Goal: Task Accomplishment & Management: Complete application form

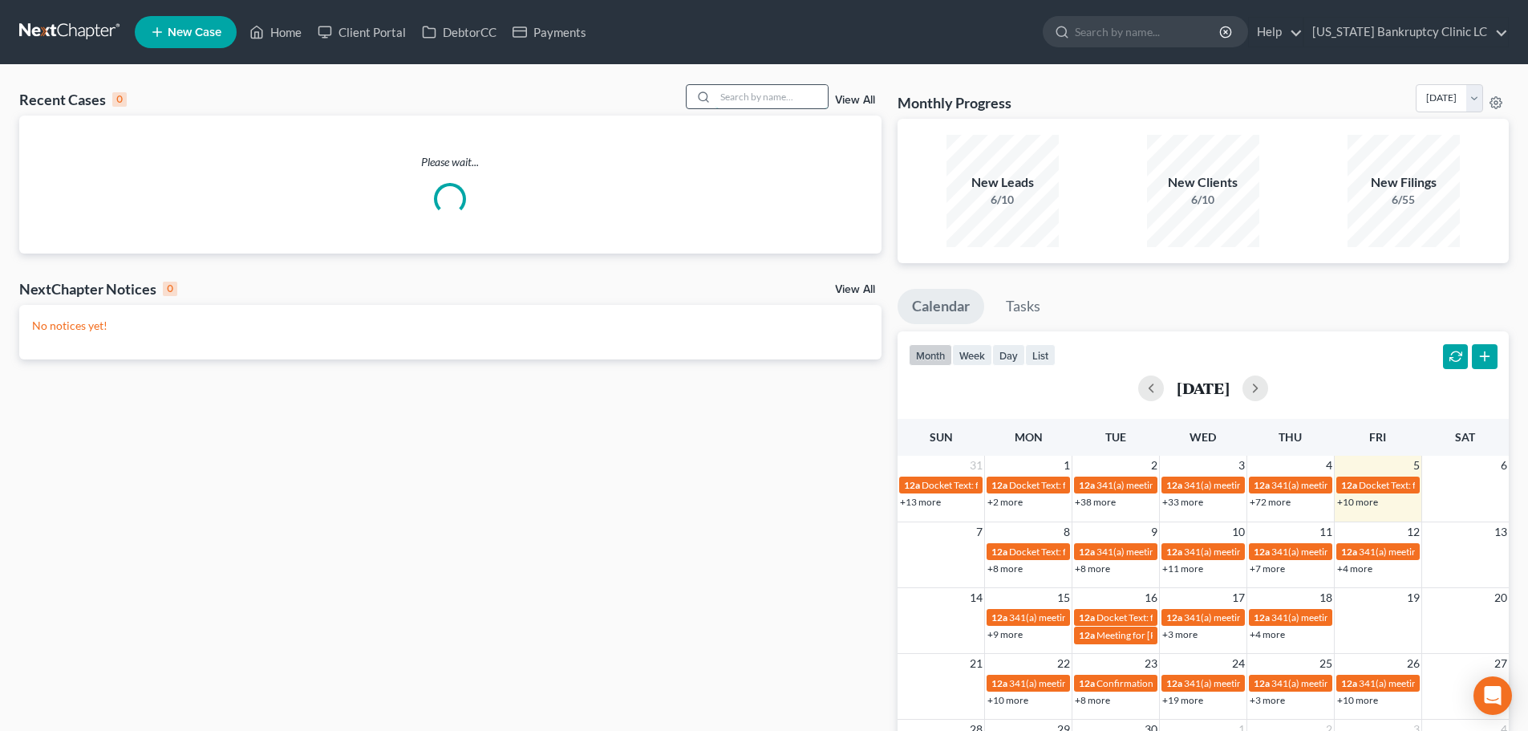
click at [732, 97] on input "search" at bounding box center [772, 96] width 112 height 23
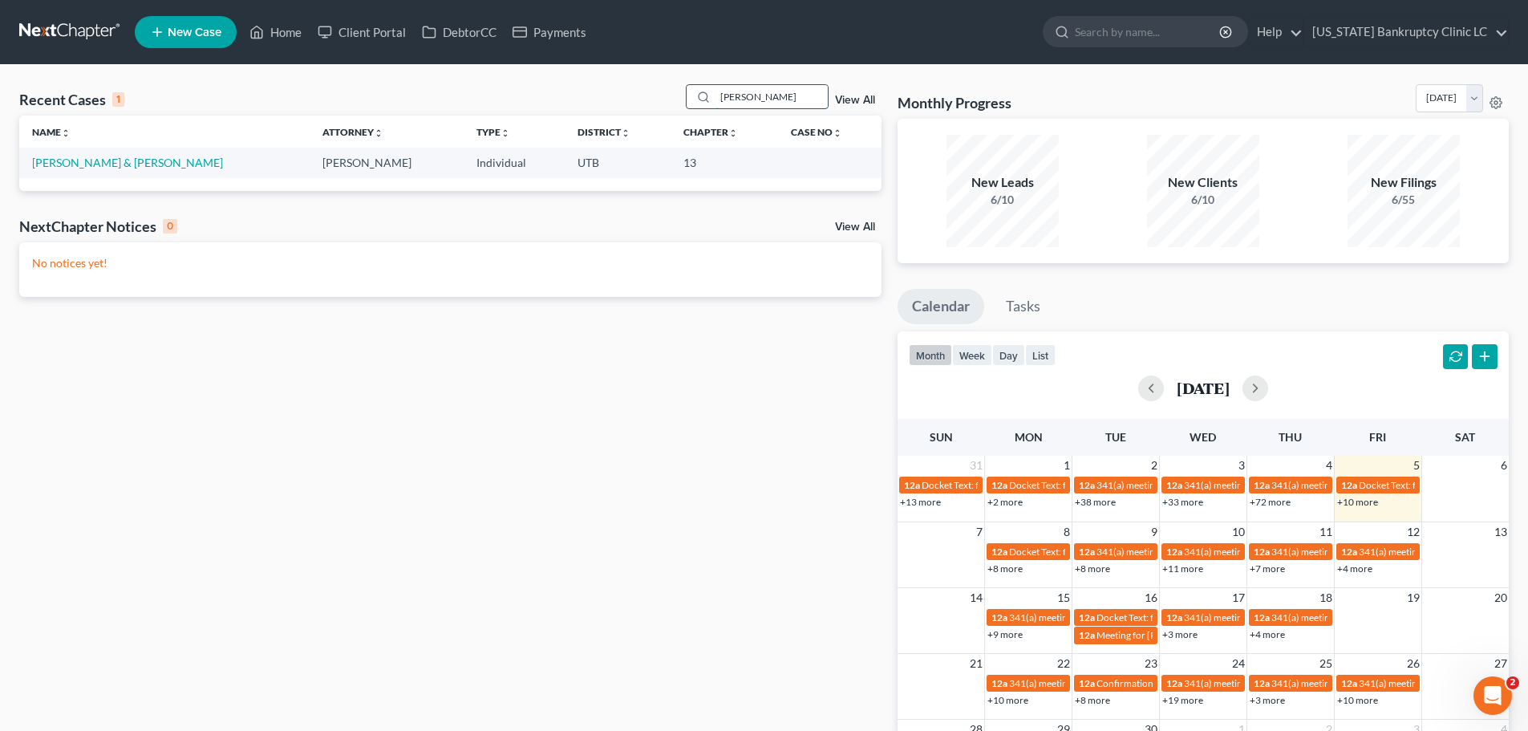
type input "[PERSON_NAME]"
click at [92, 155] on td "[PERSON_NAME] & [PERSON_NAME]" at bounding box center [164, 163] width 290 height 30
click at [88, 164] on link "[PERSON_NAME] & [PERSON_NAME]" at bounding box center [127, 163] width 191 height 14
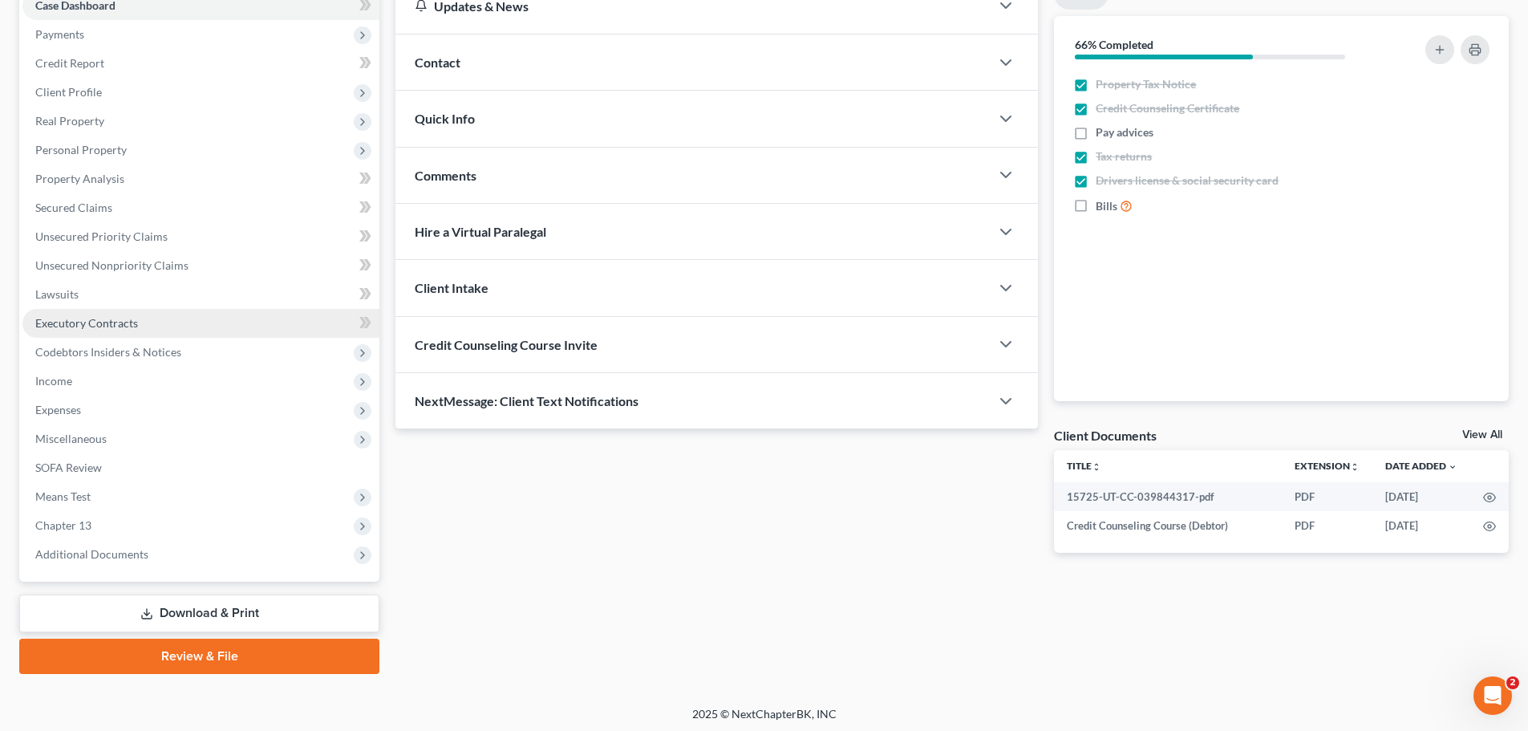
scroll to position [180, 0]
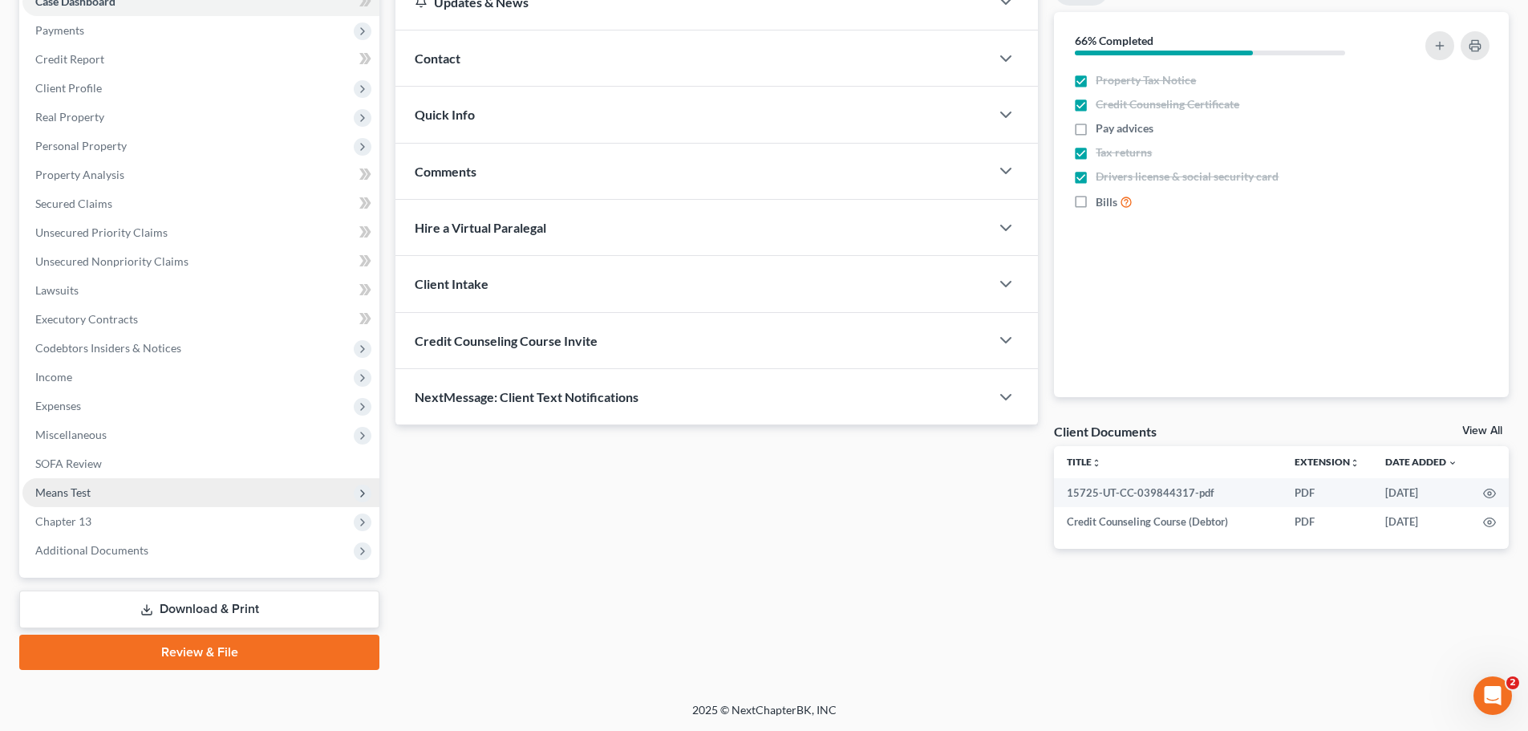
click at [131, 497] on span "Means Test" at bounding box center [200, 492] width 357 height 29
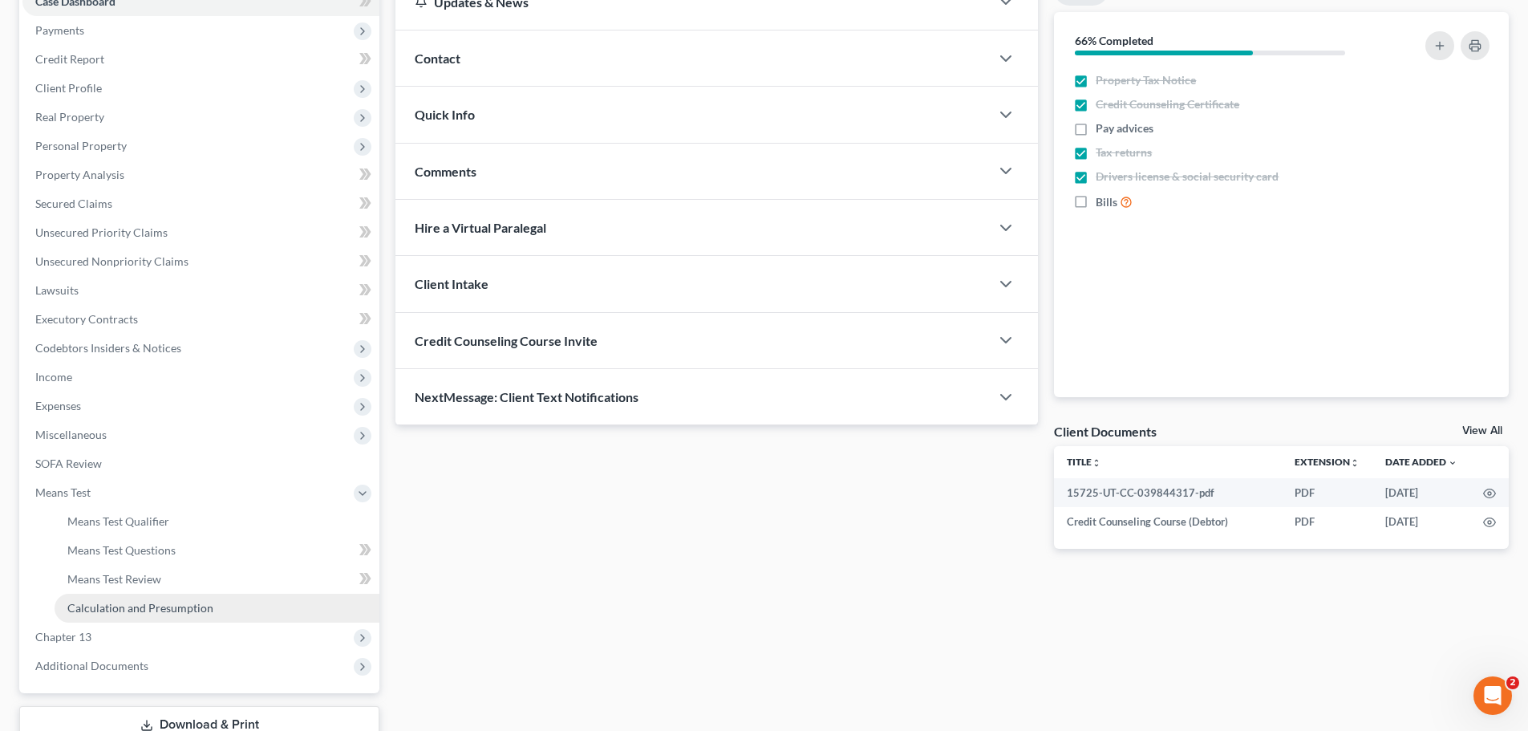
click at [102, 606] on span "Calculation and Presumption" at bounding box center [140, 608] width 146 height 14
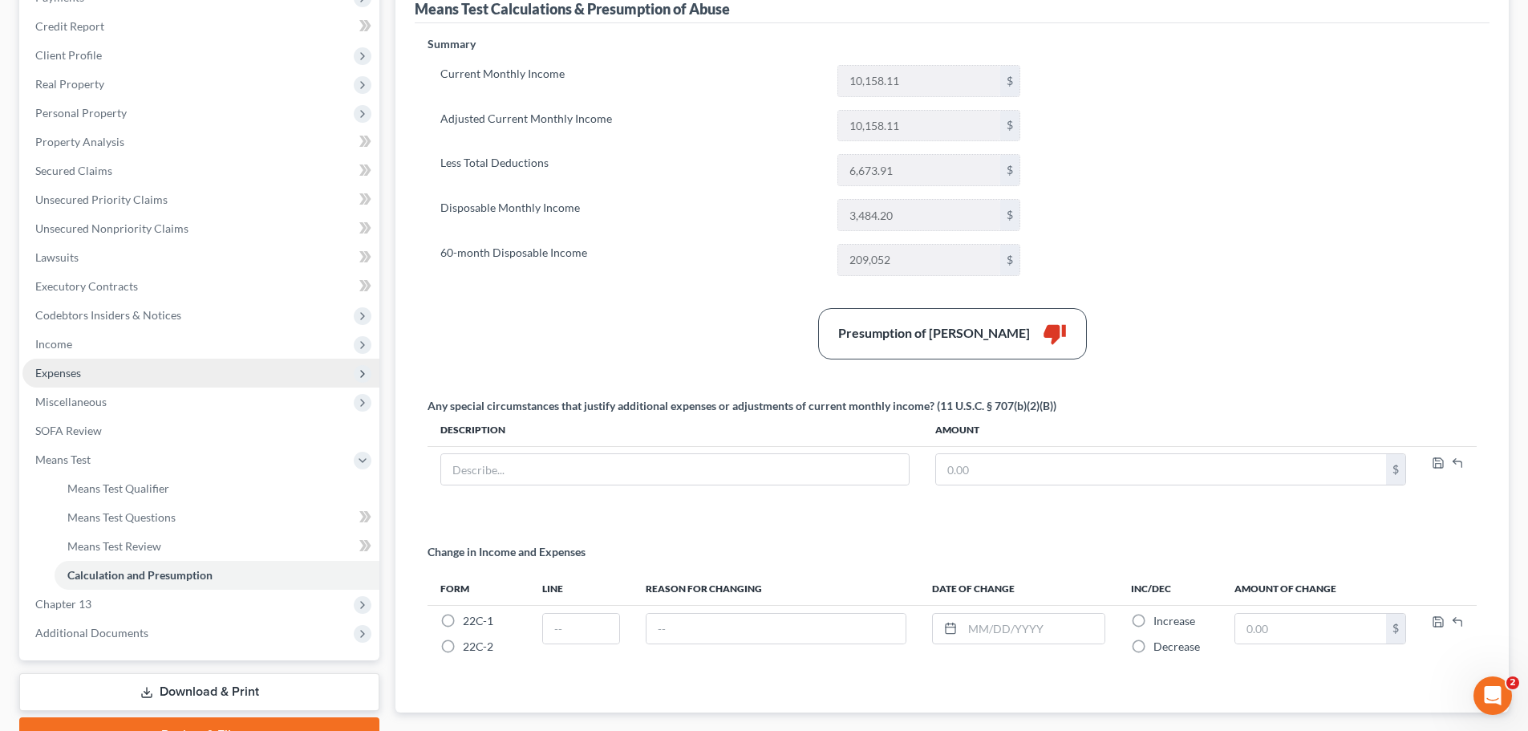
scroll to position [241, 0]
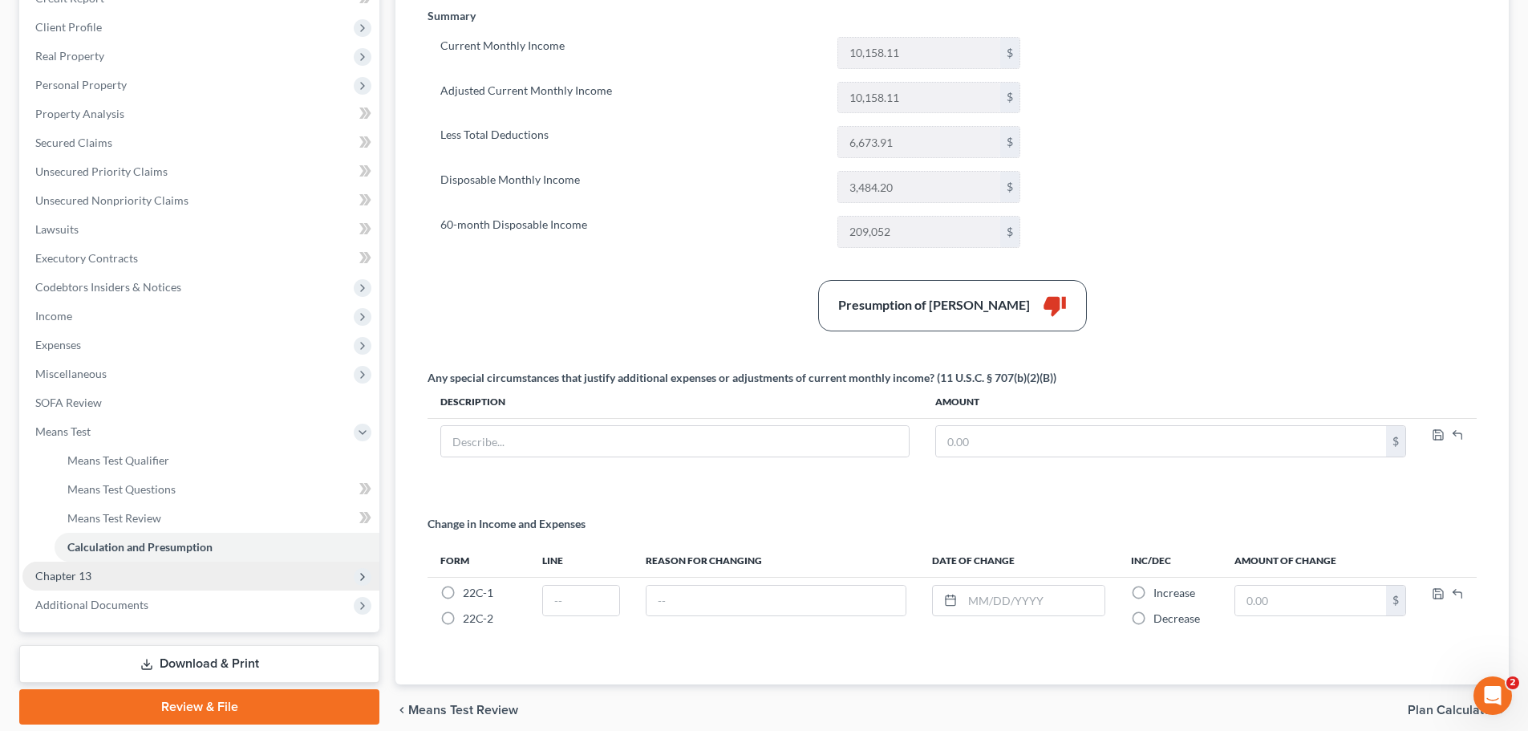
click at [54, 572] on span "Chapter 13" at bounding box center [63, 576] width 56 height 14
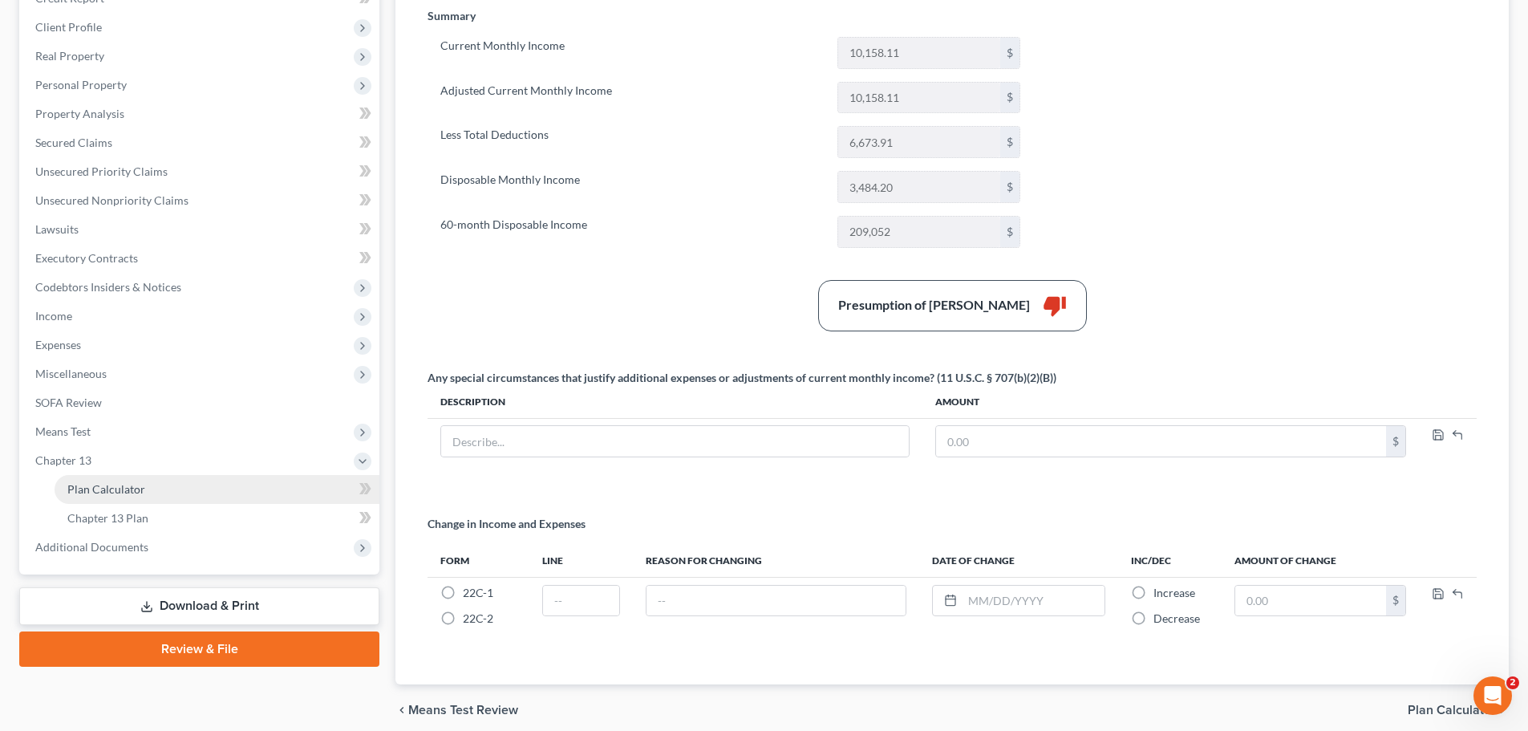
click at [132, 485] on span "Plan Calculator" at bounding box center [106, 489] width 78 height 14
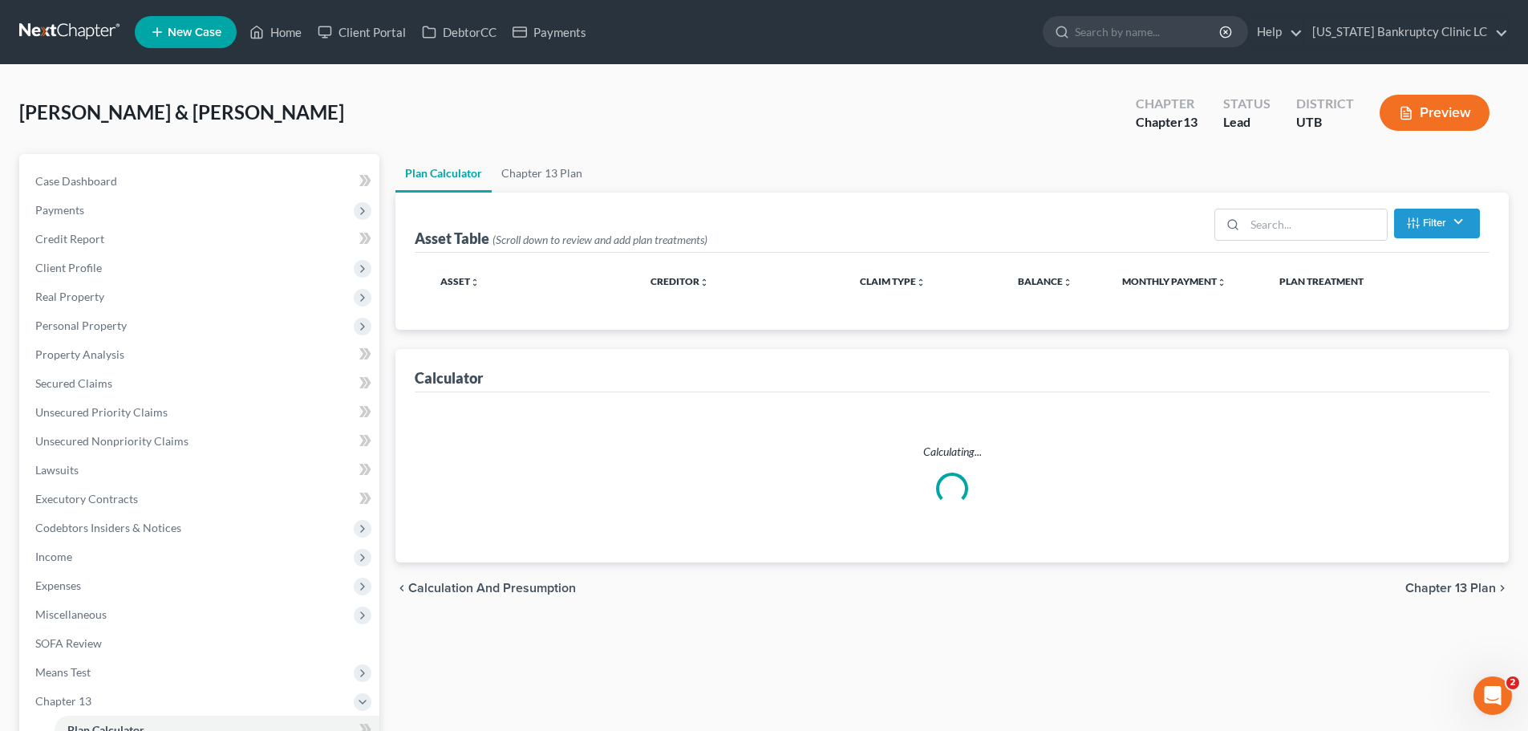
select select "59"
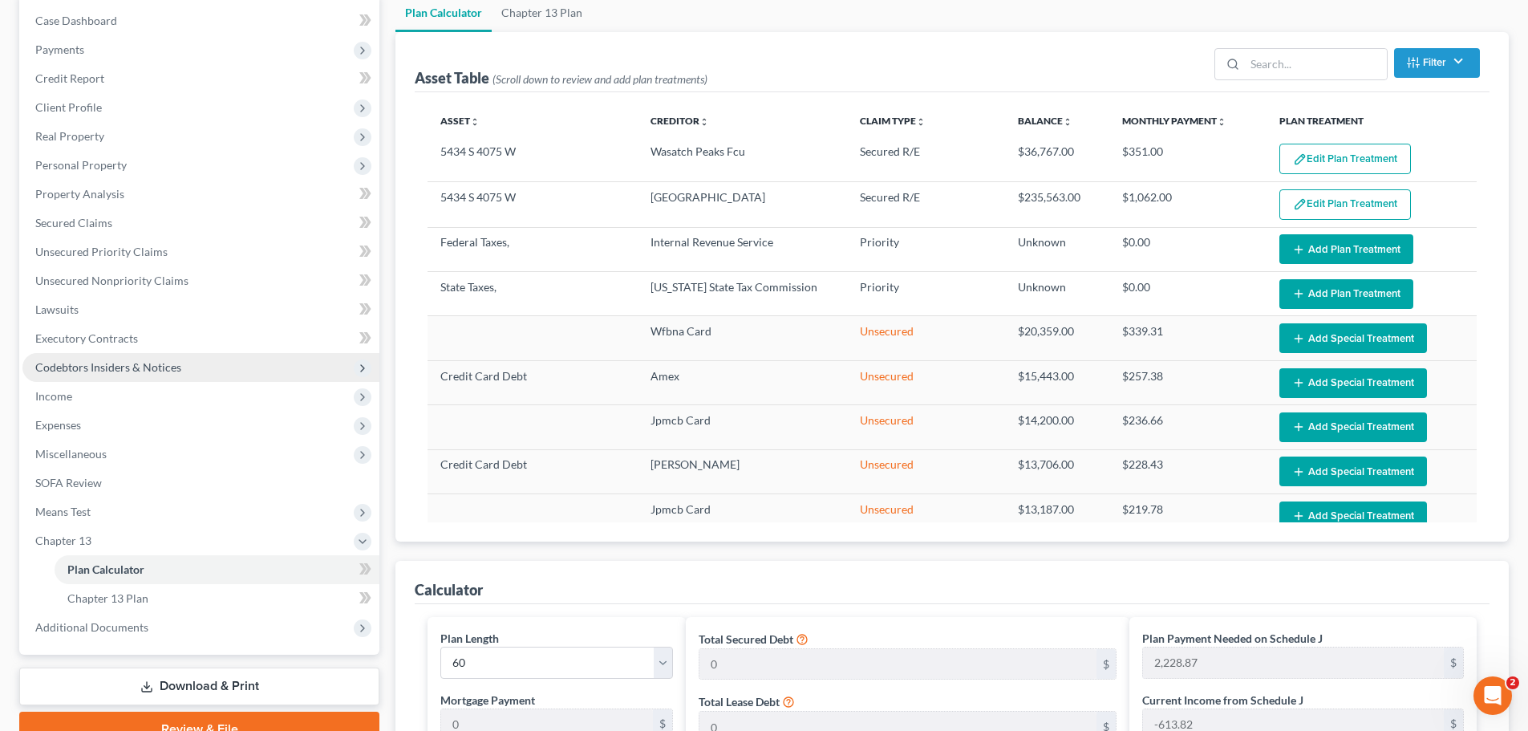
scroll to position [241, 0]
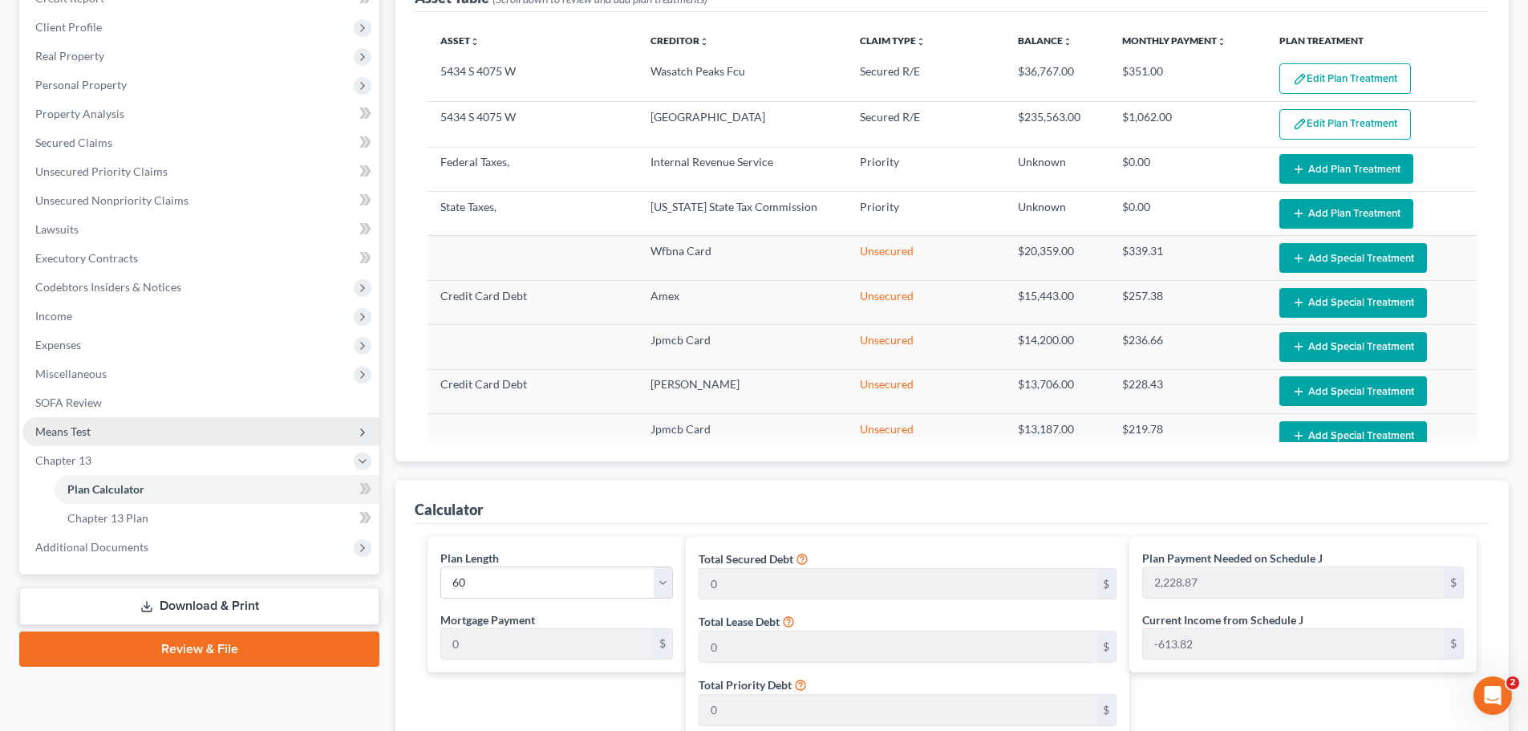
click at [126, 436] on span "Means Test" at bounding box center [200, 431] width 357 height 29
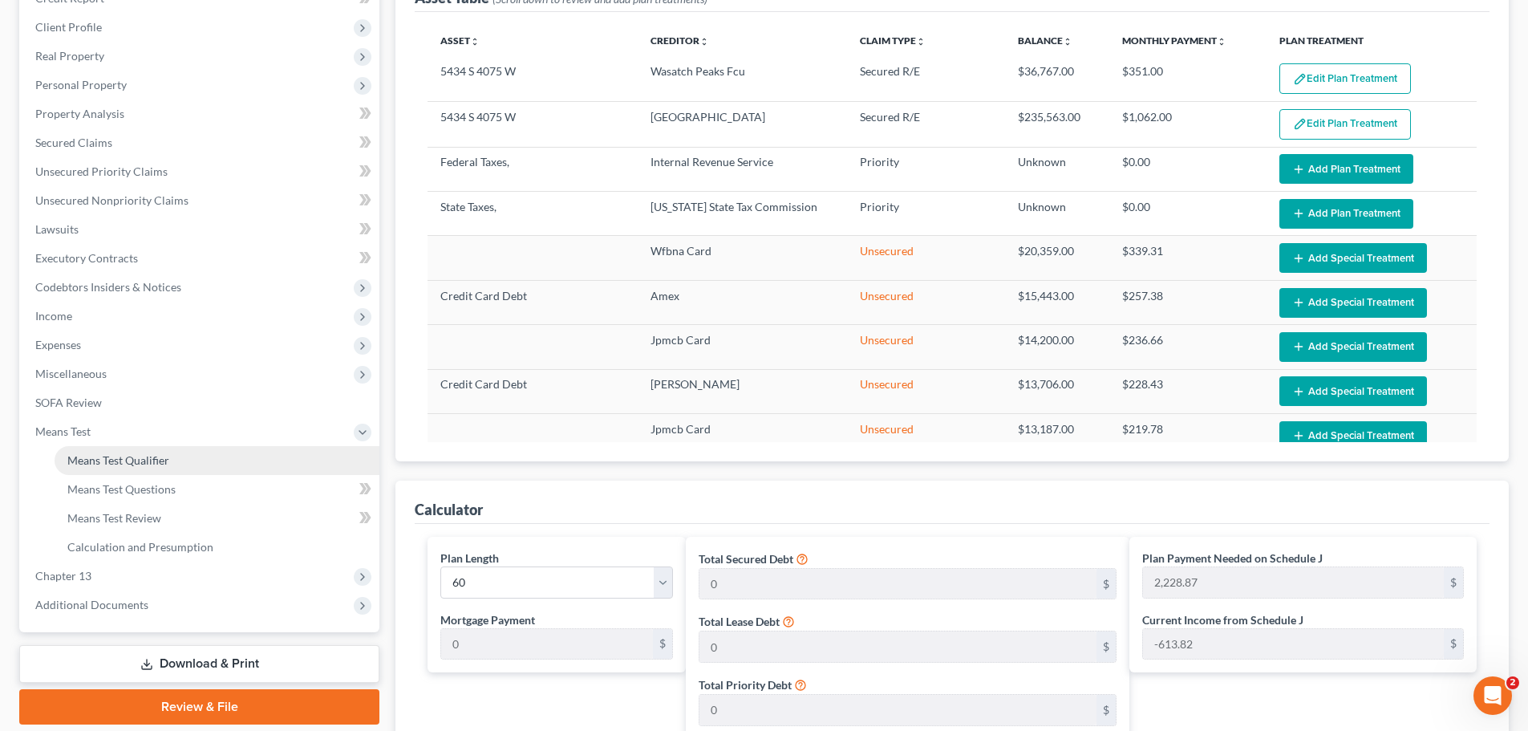
click at [123, 456] on span "Means Test Qualifier" at bounding box center [118, 460] width 102 height 14
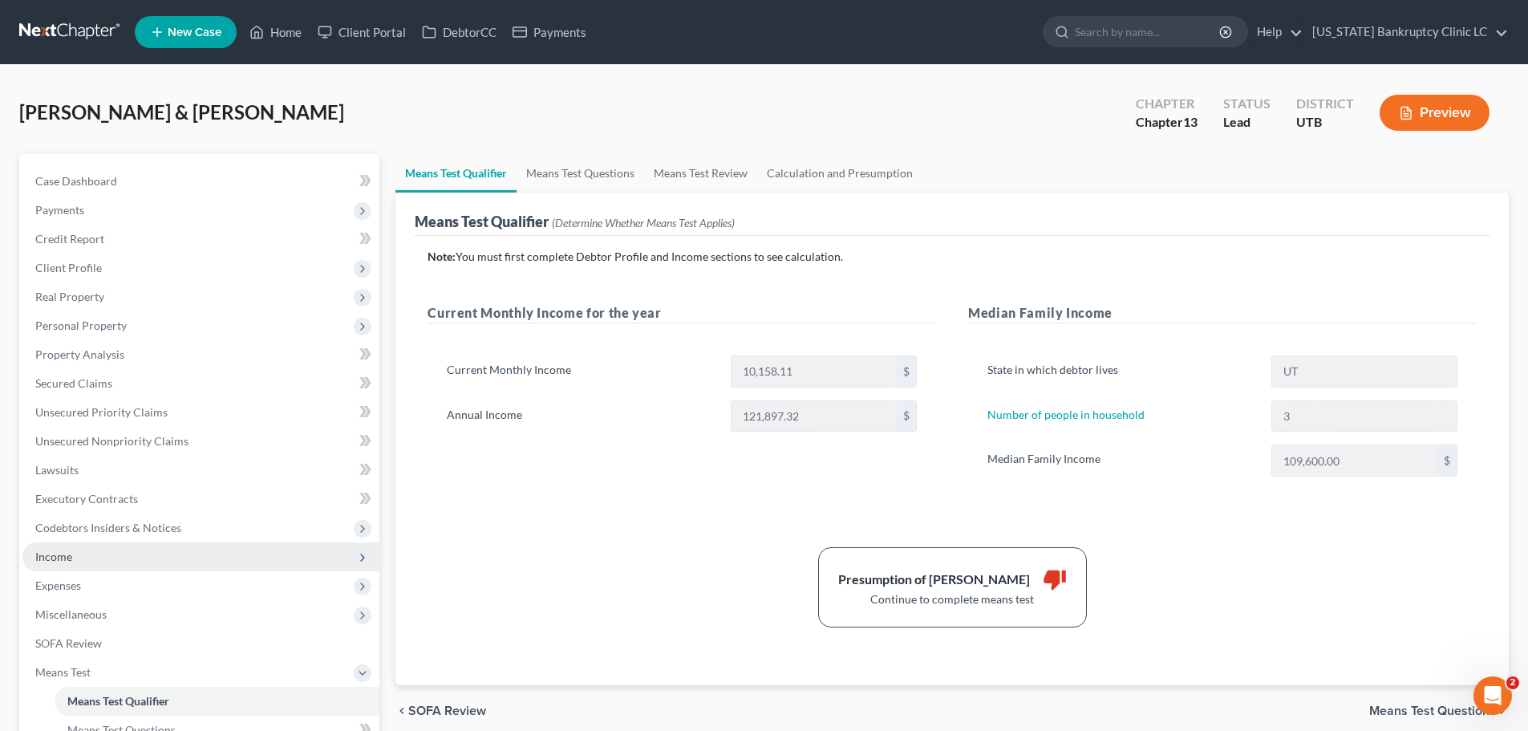
click at [164, 556] on span "Income" at bounding box center [200, 556] width 357 height 29
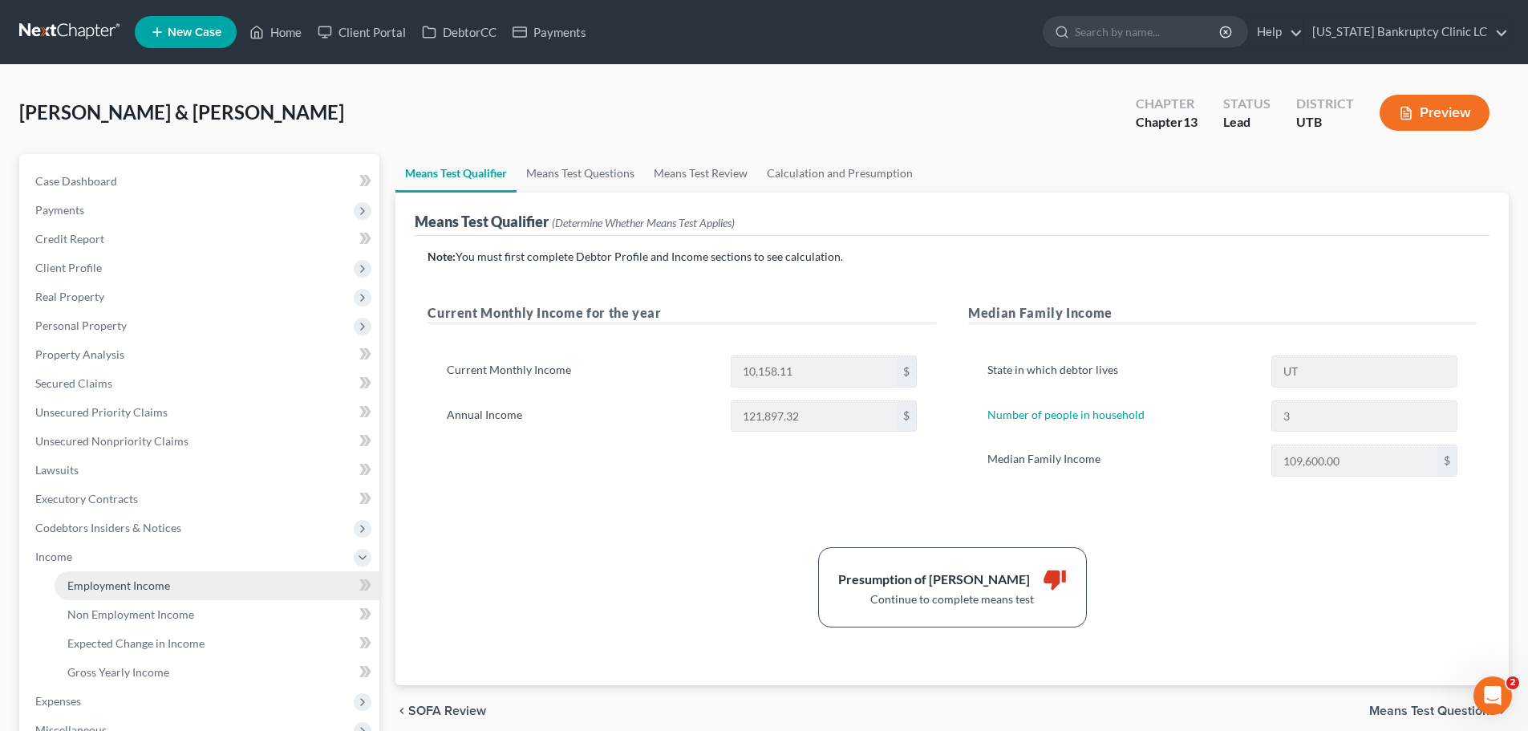
click at [164, 578] on span "Employment Income" at bounding box center [118, 585] width 103 height 14
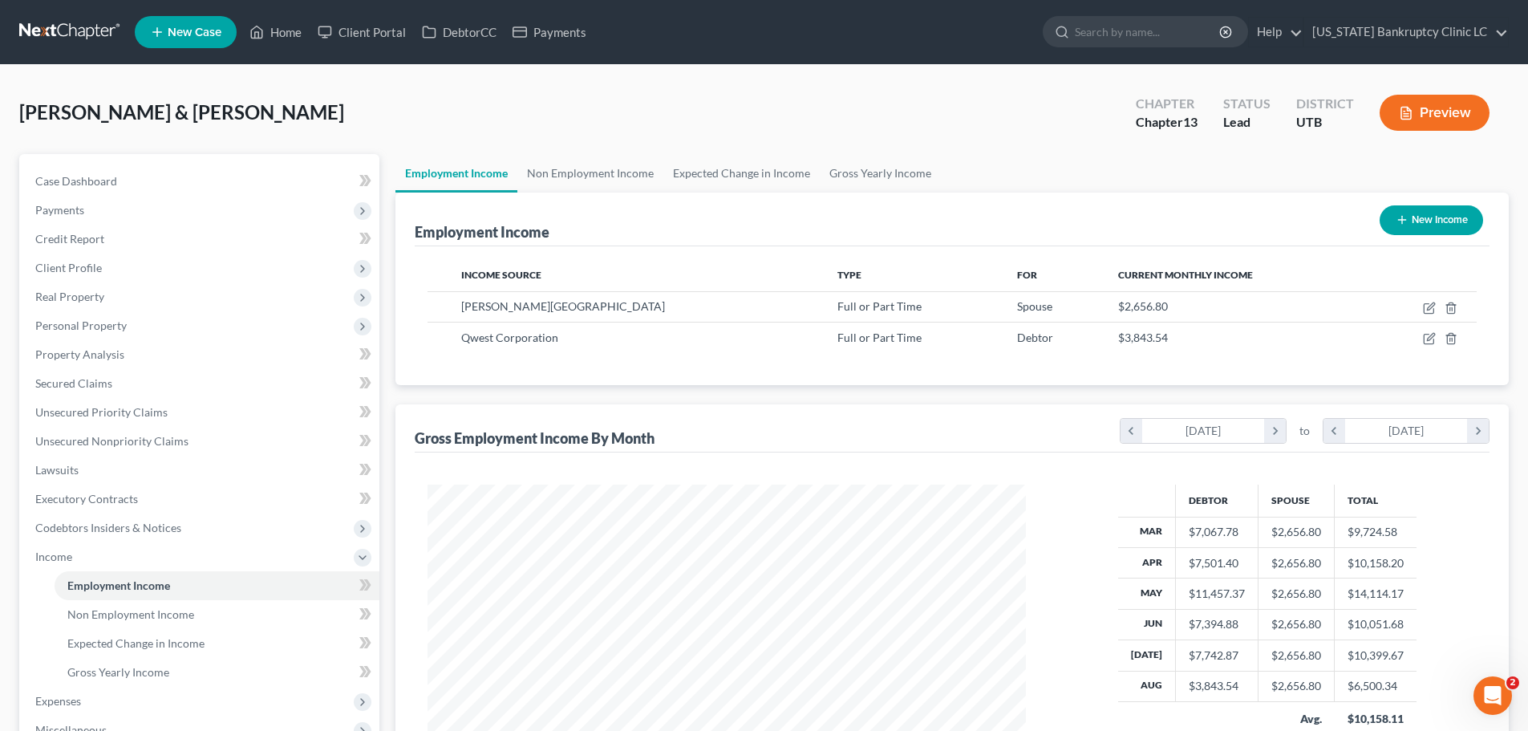
scroll to position [80, 0]
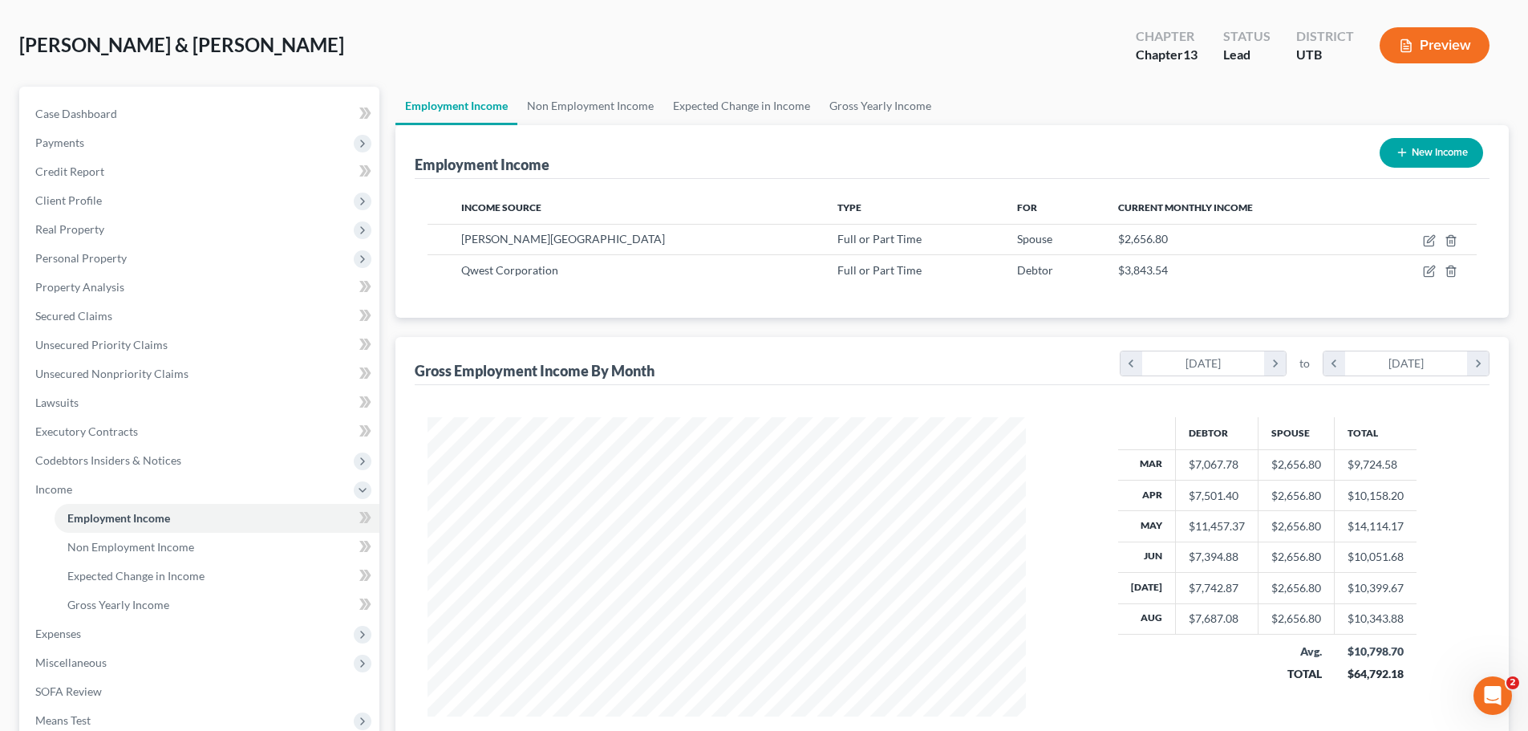
scroll to position [160, 0]
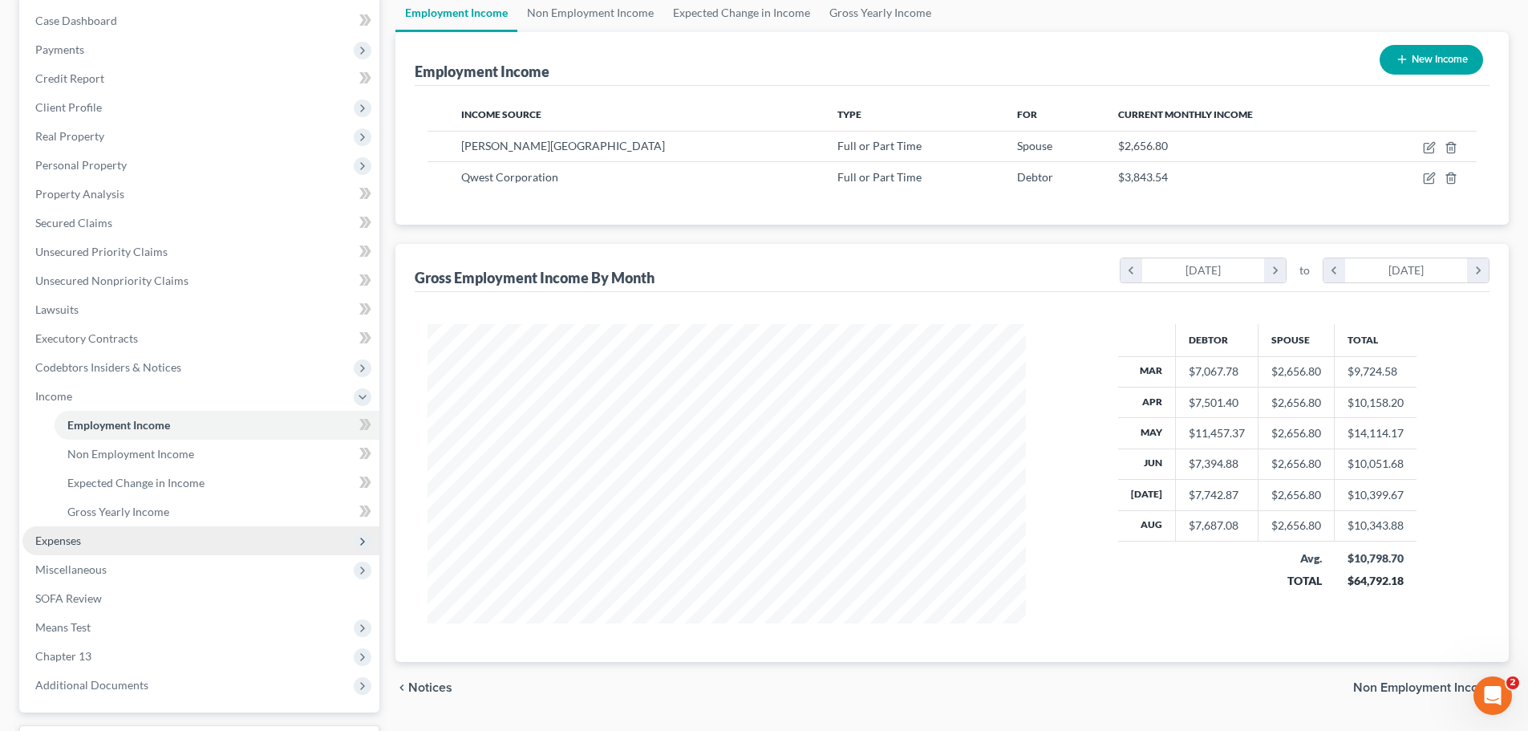
click at [124, 537] on span "Expenses" at bounding box center [200, 540] width 357 height 29
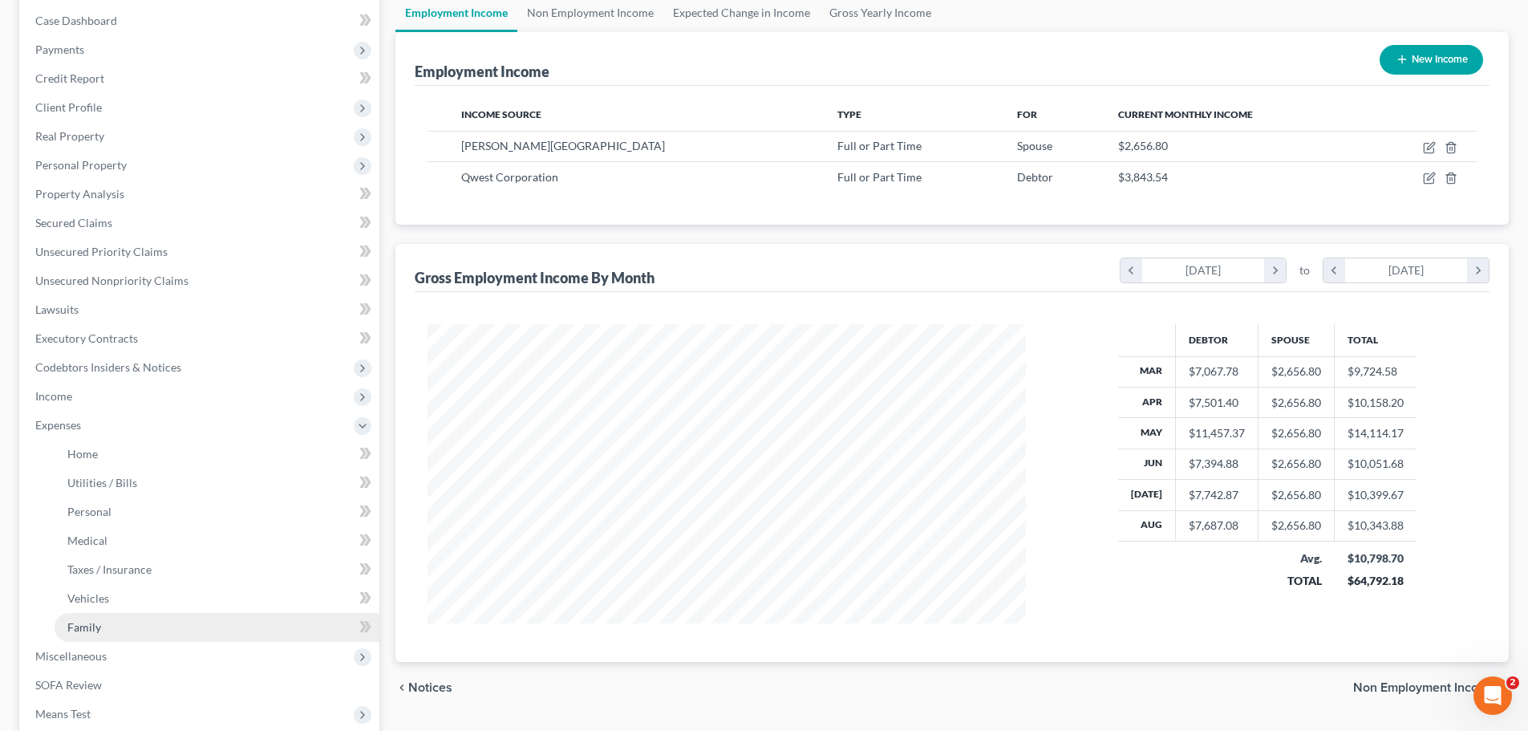
click at [91, 626] on span "Family" at bounding box center [84, 627] width 34 height 14
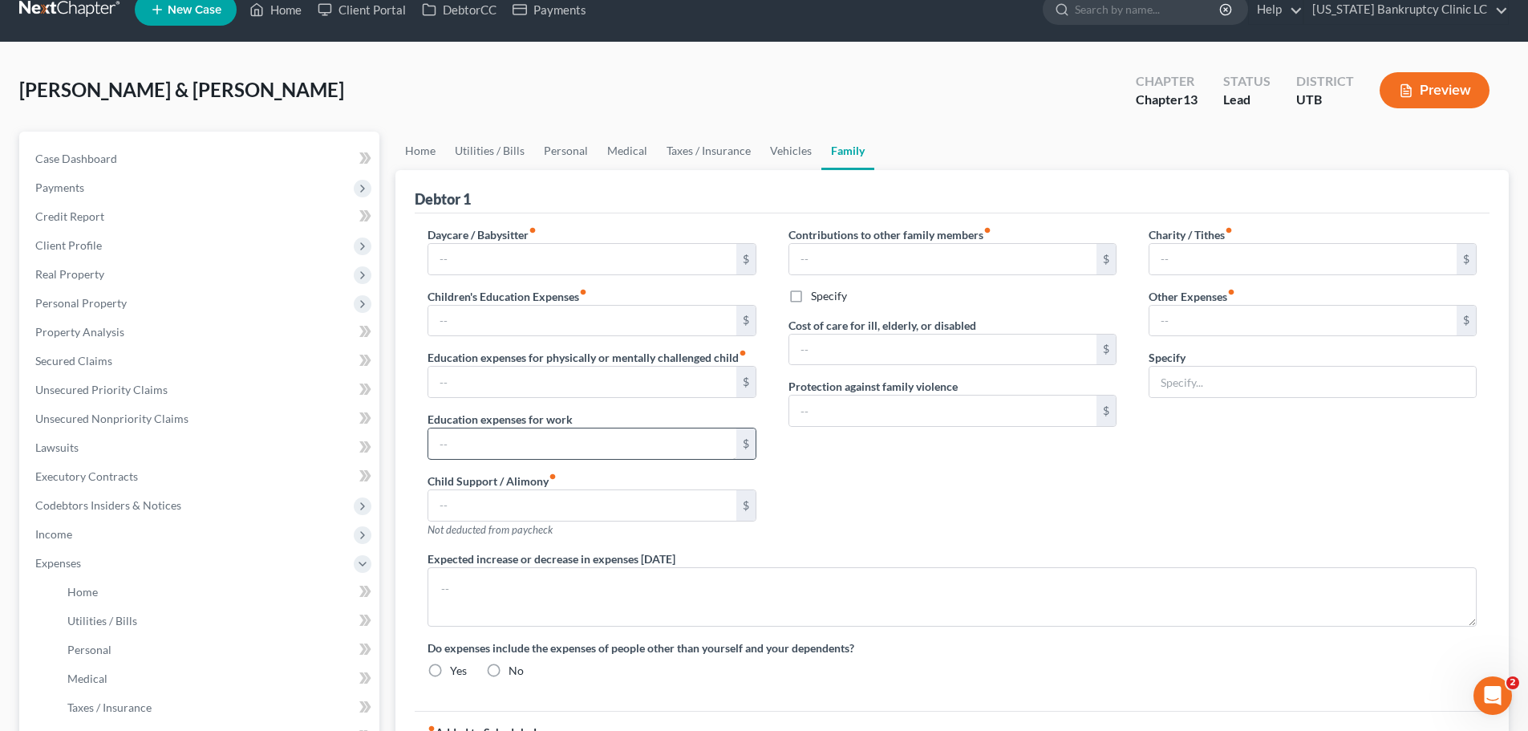
type input "0.00"
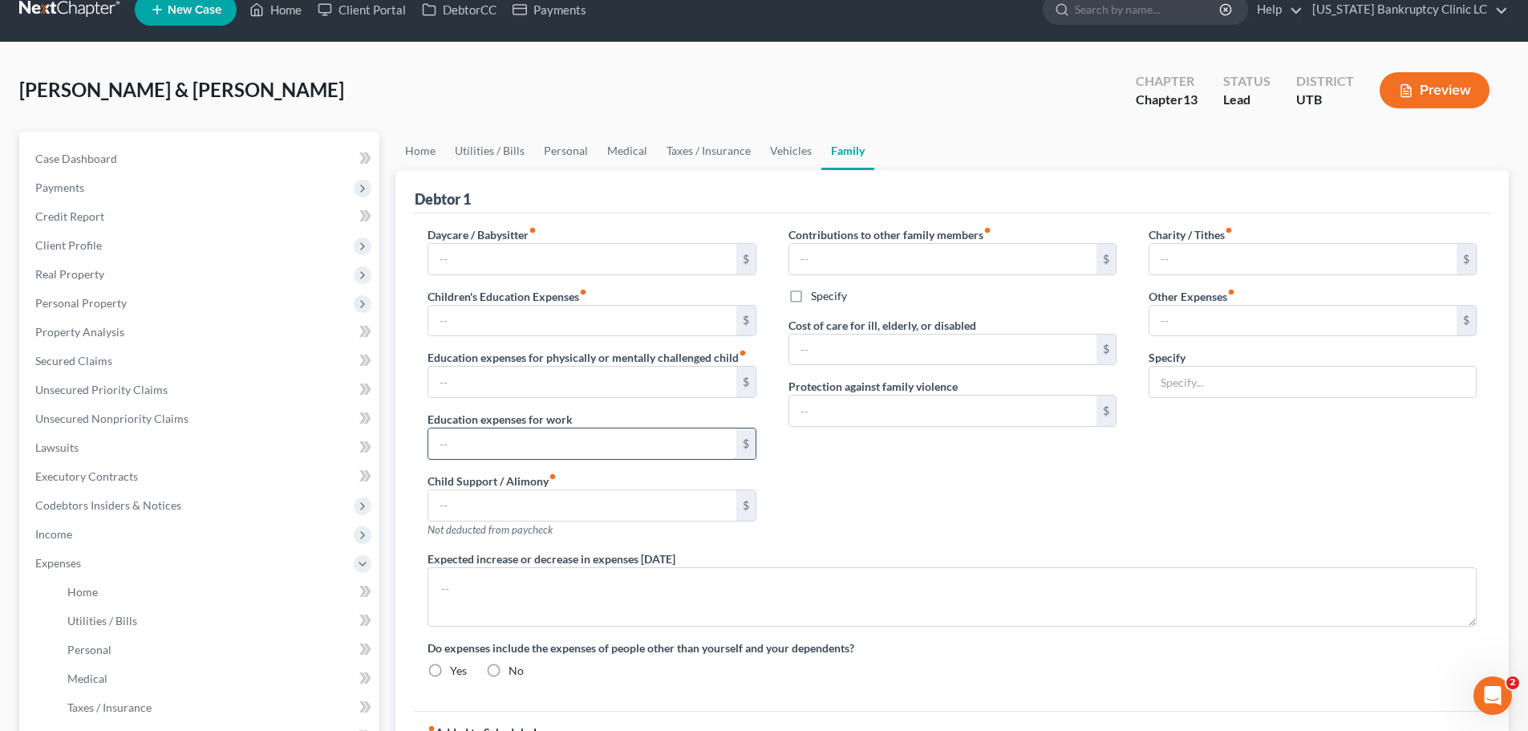
type input "0.00"
type input "100.00"
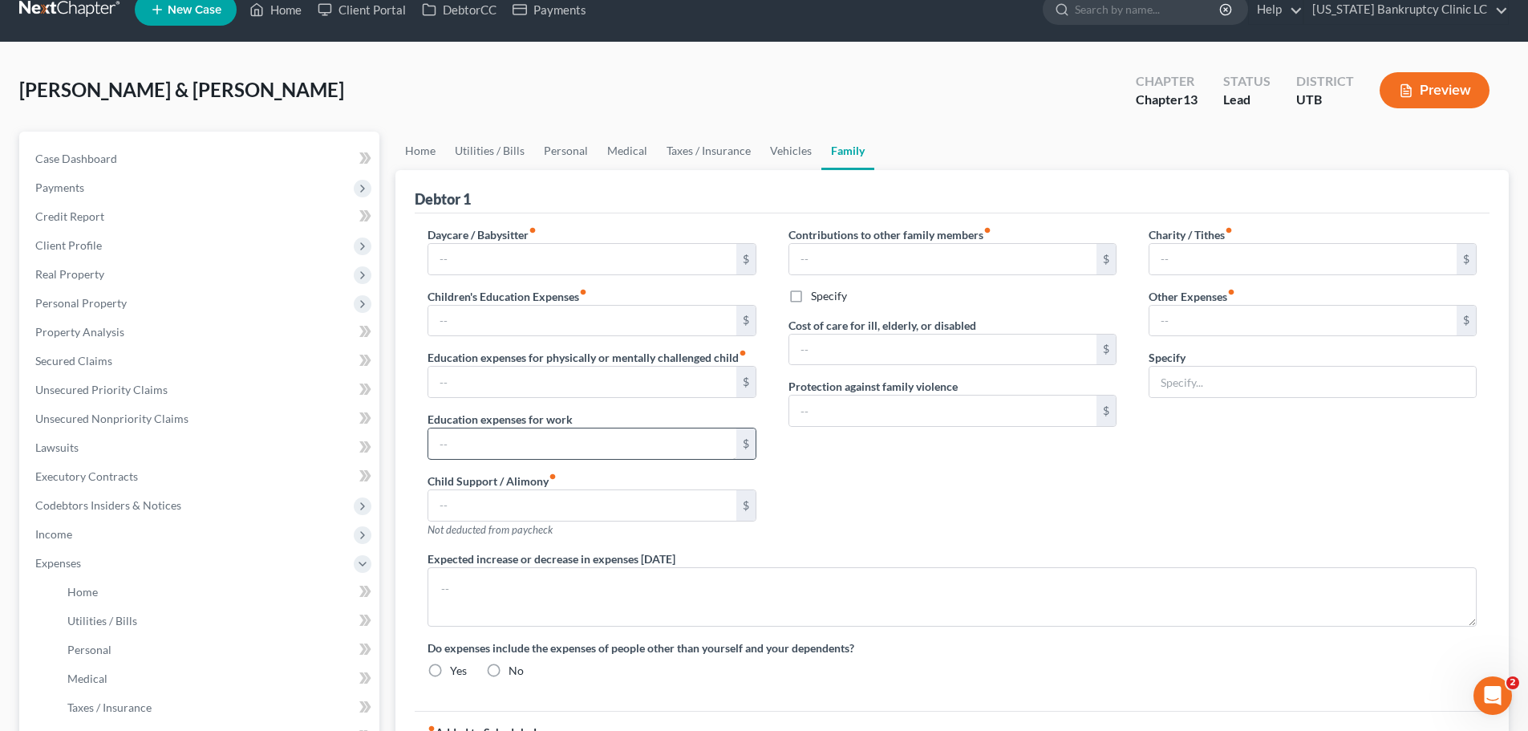
type input "Pet Expenses"
radio input "true"
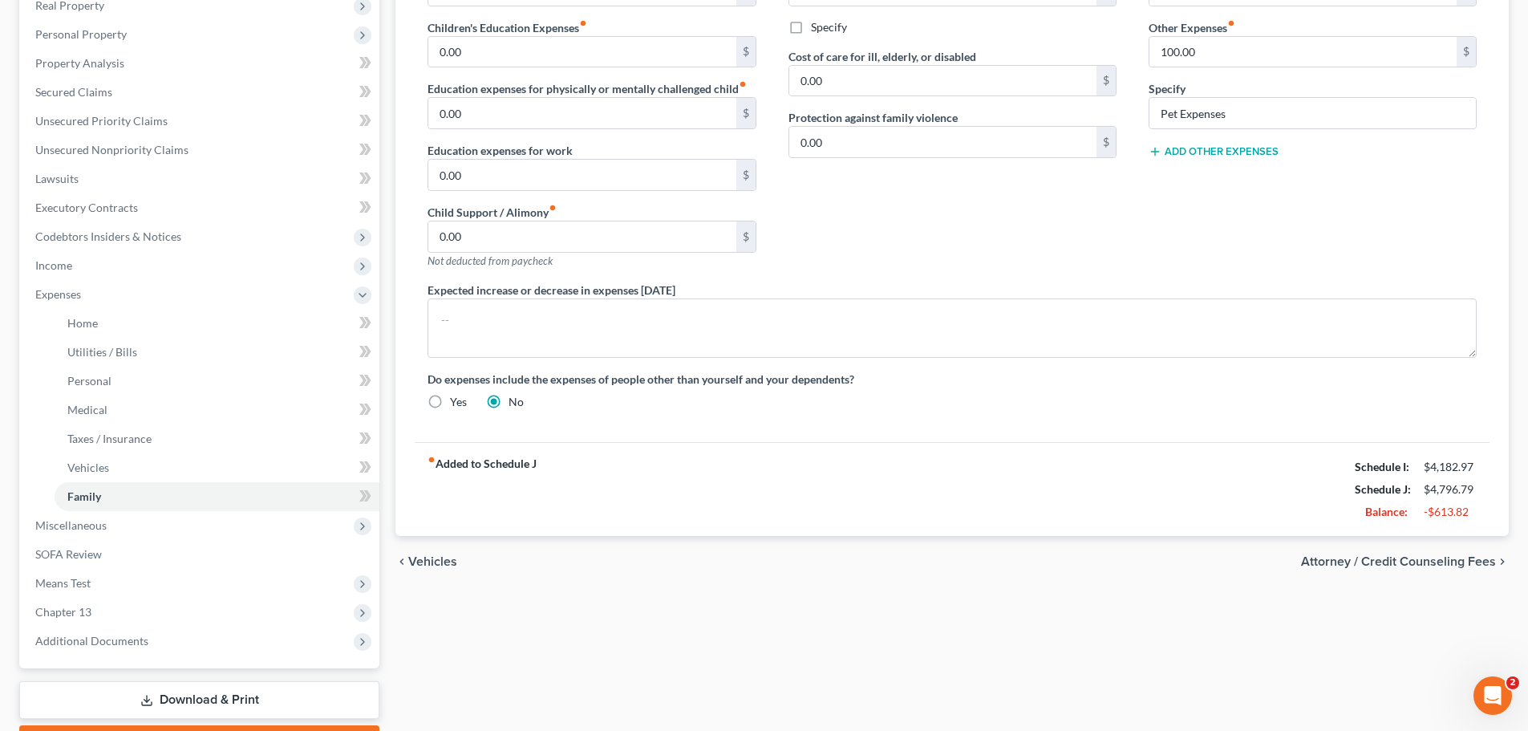
scroll to position [321, 0]
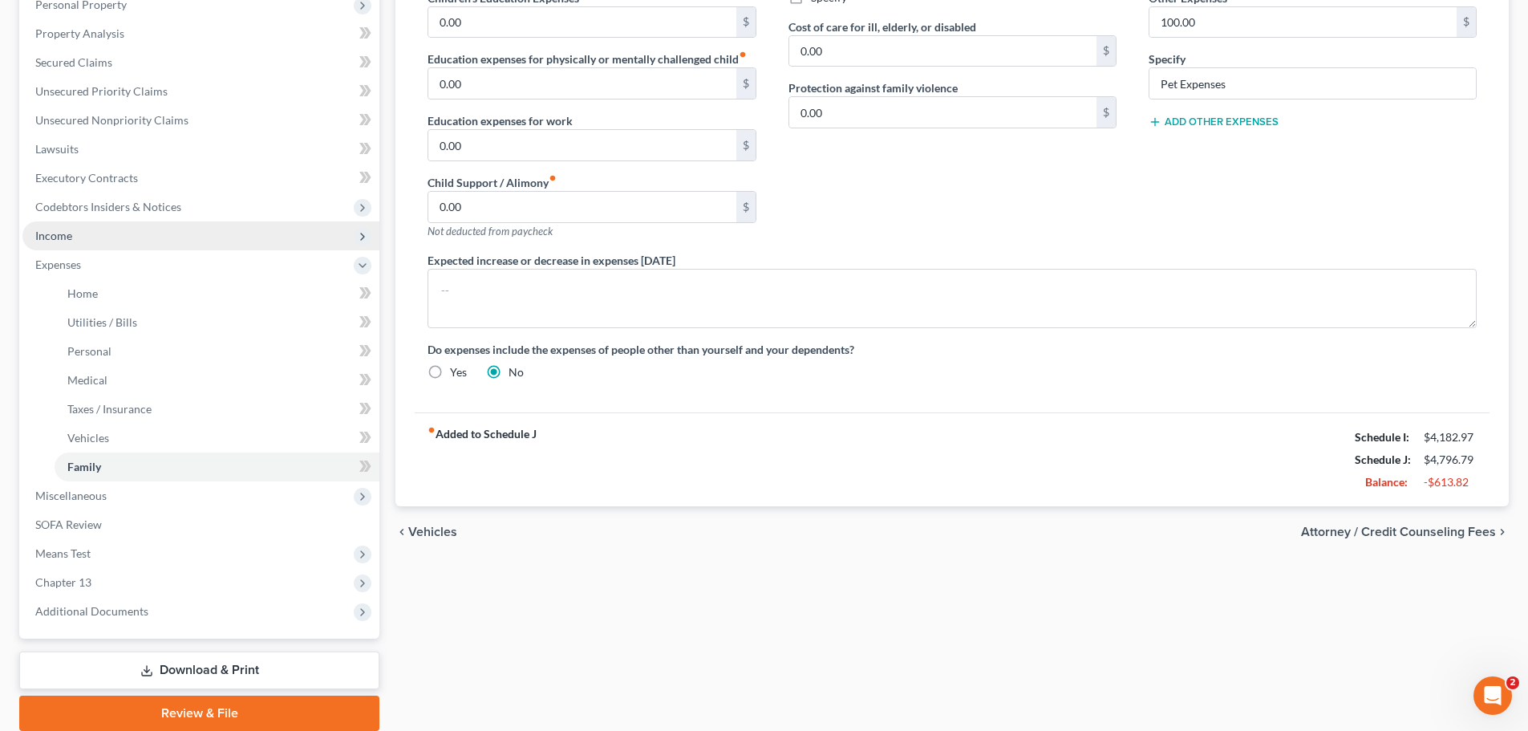
click at [157, 231] on span "Income" at bounding box center [200, 235] width 357 height 29
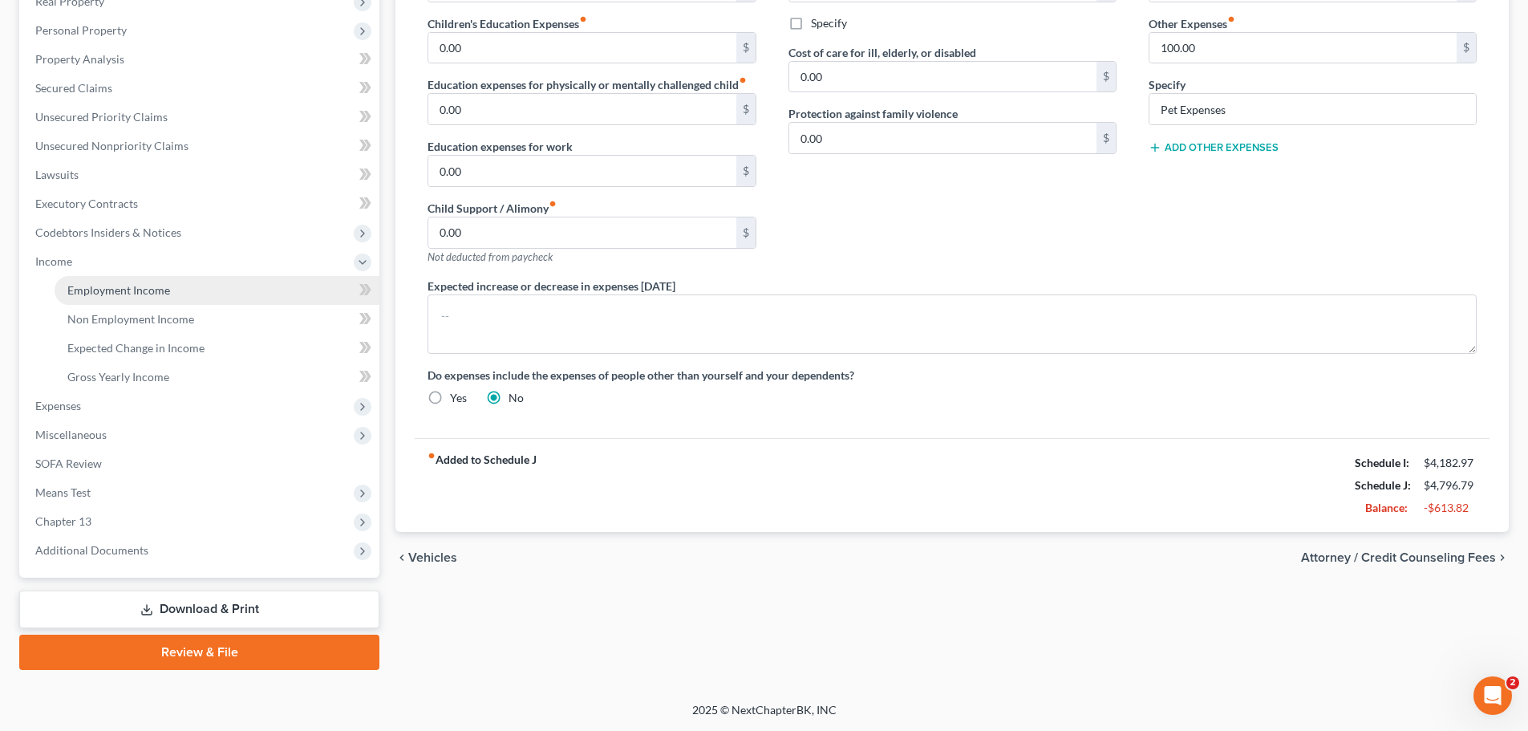
click at [152, 284] on span "Employment Income" at bounding box center [118, 290] width 103 height 14
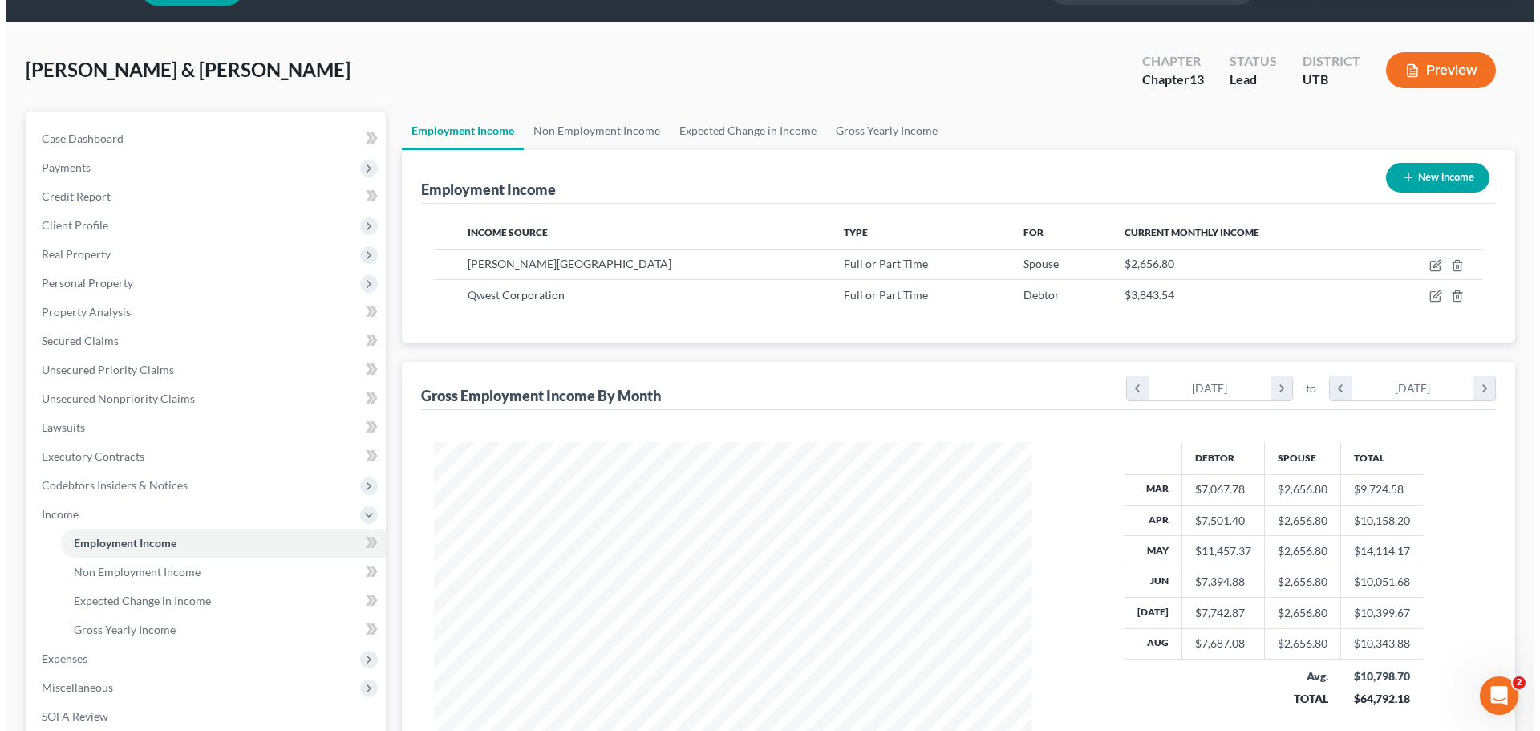
scroll to position [80, 0]
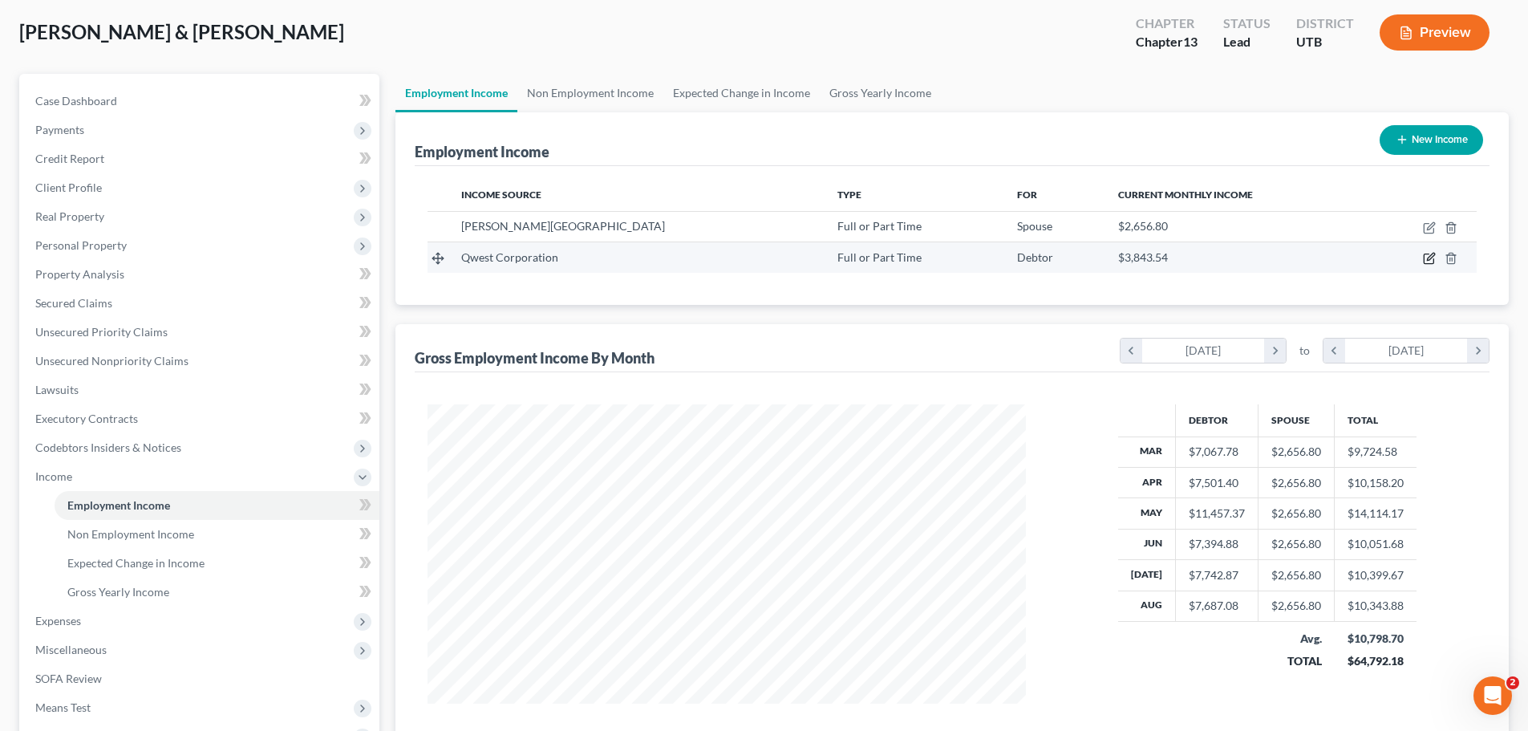
click at [1429, 255] on icon "button" at bounding box center [1429, 258] width 13 height 13
select select "0"
select select "5"
select select "0"
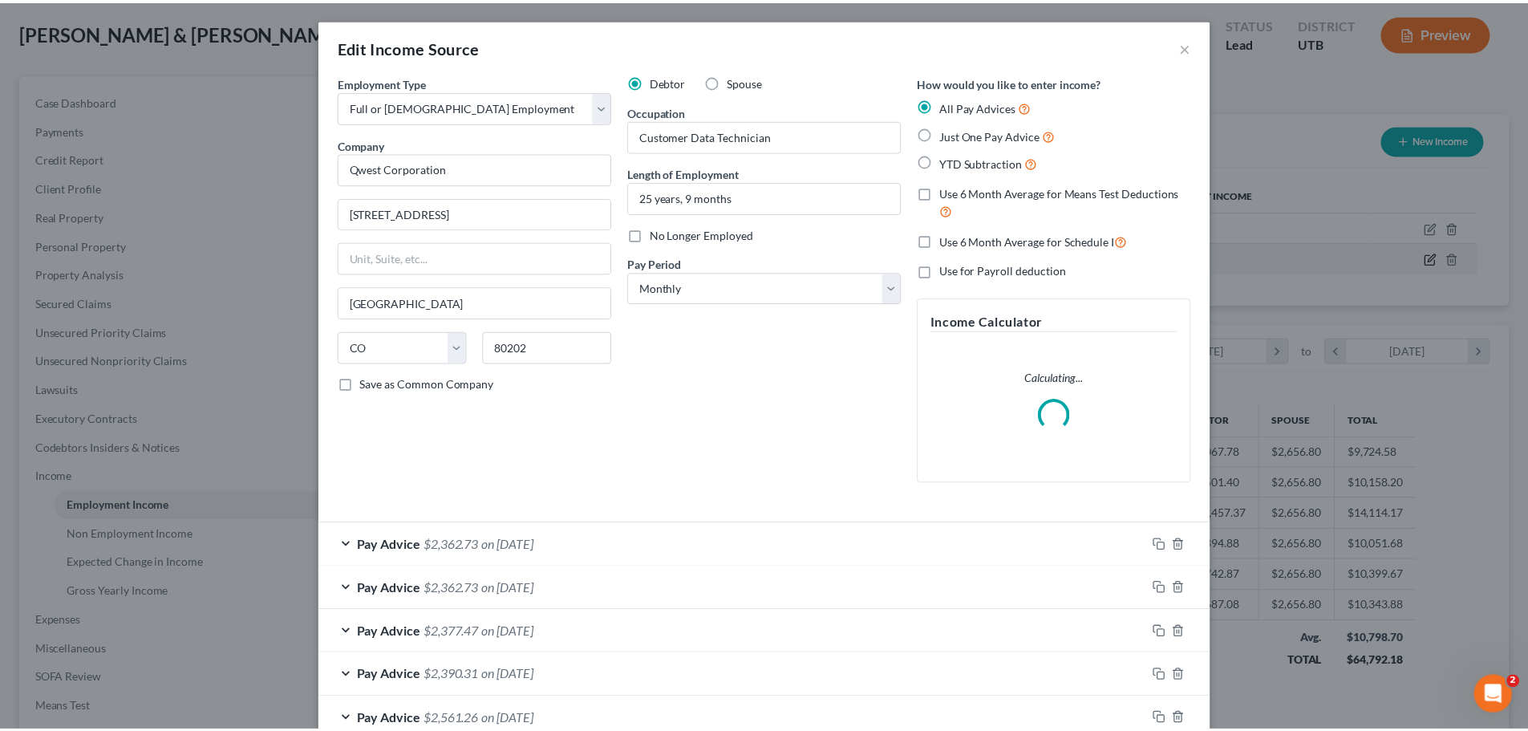
scroll to position [302, 636]
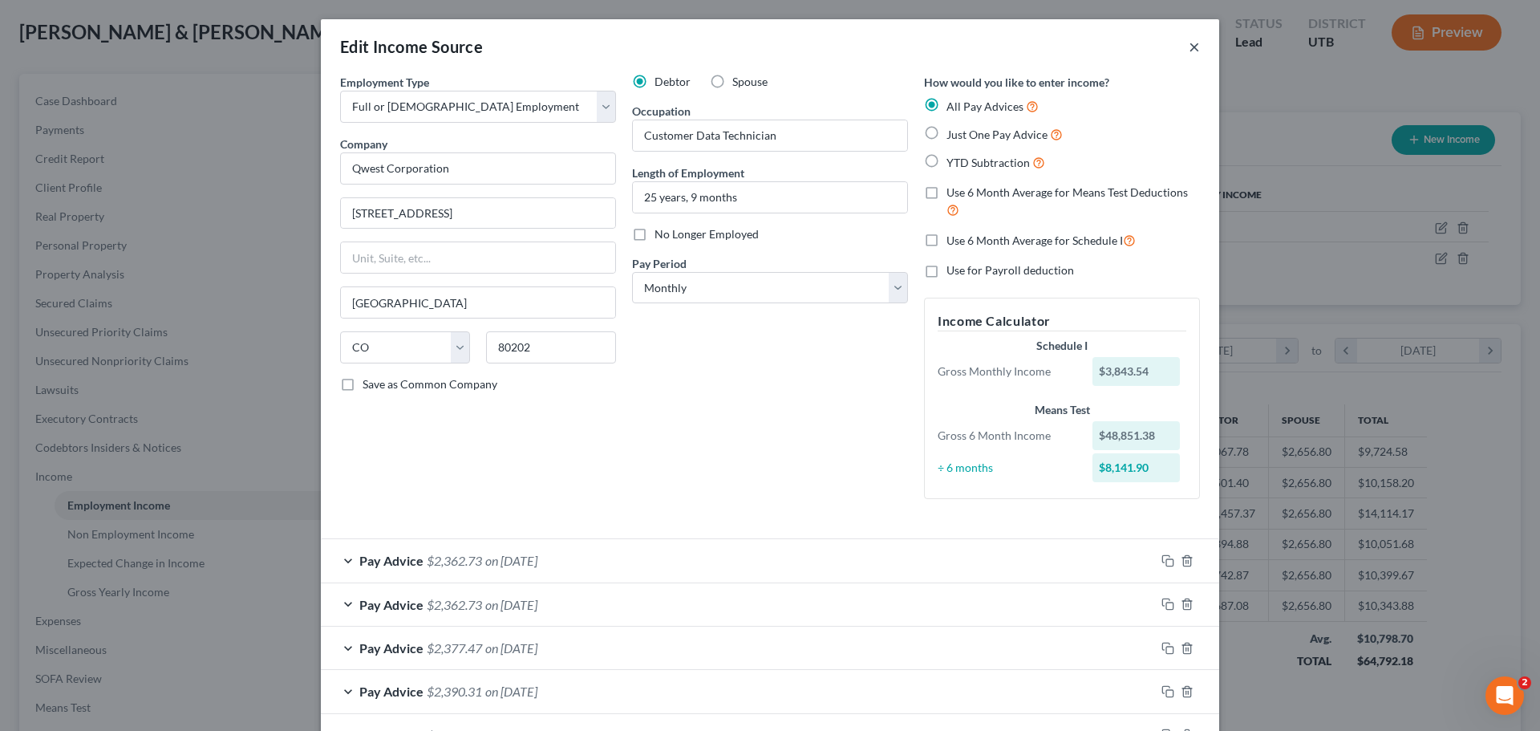
click at [1190, 46] on button "×" at bounding box center [1194, 46] width 11 height 19
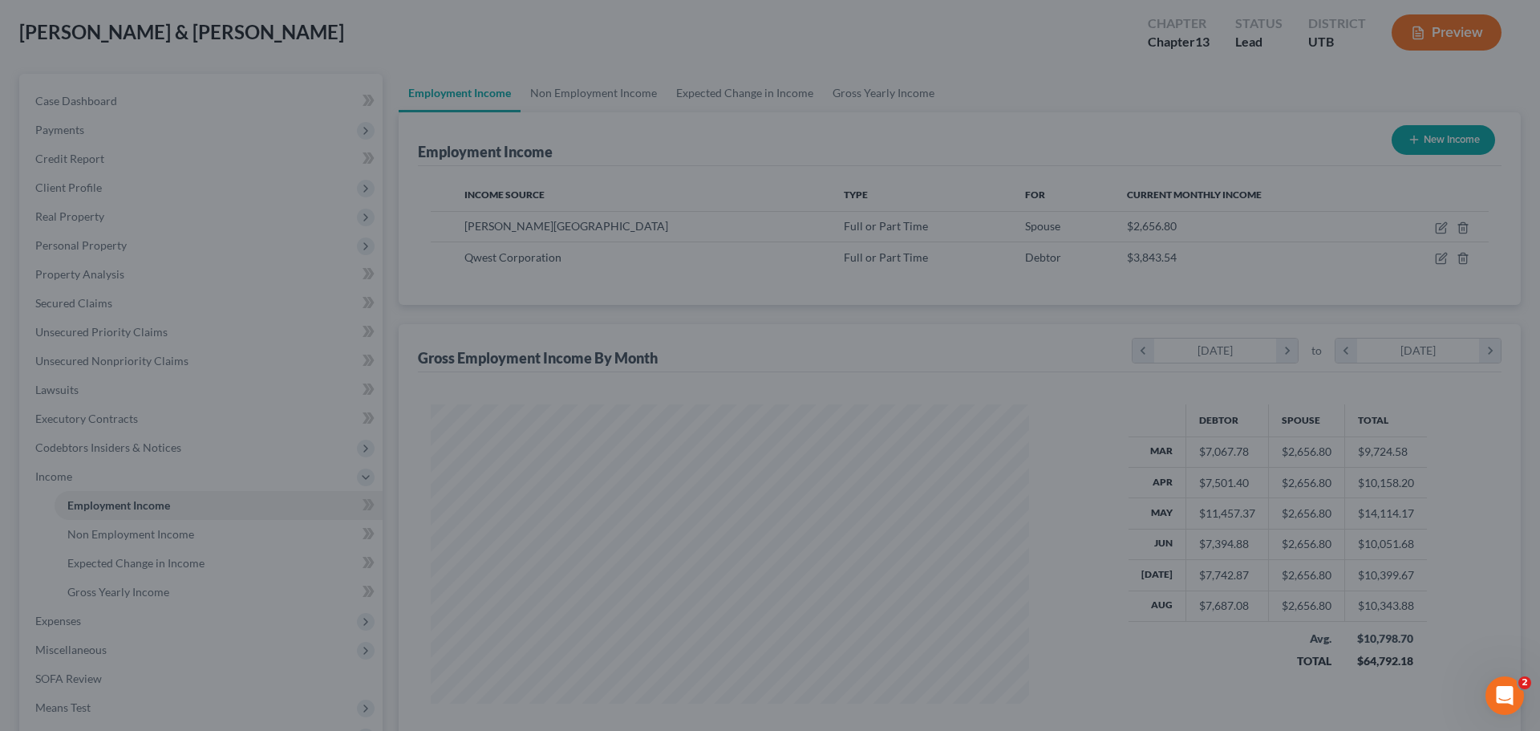
scroll to position [801915, 801584]
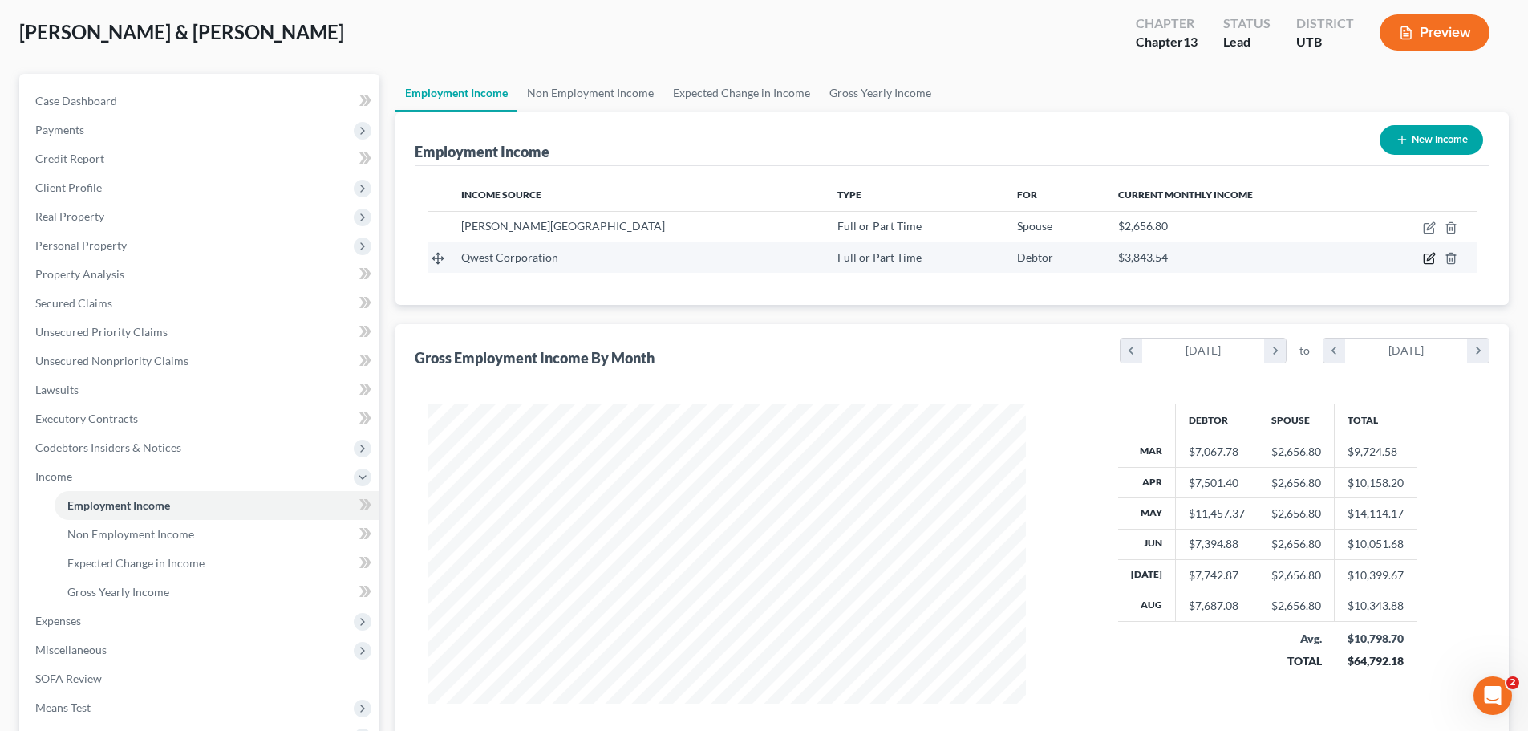
click at [1429, 258] on icon "button" at bounding box center [1430, 256] width 7 height 7
select select "0"
select select "5"
select select "0"
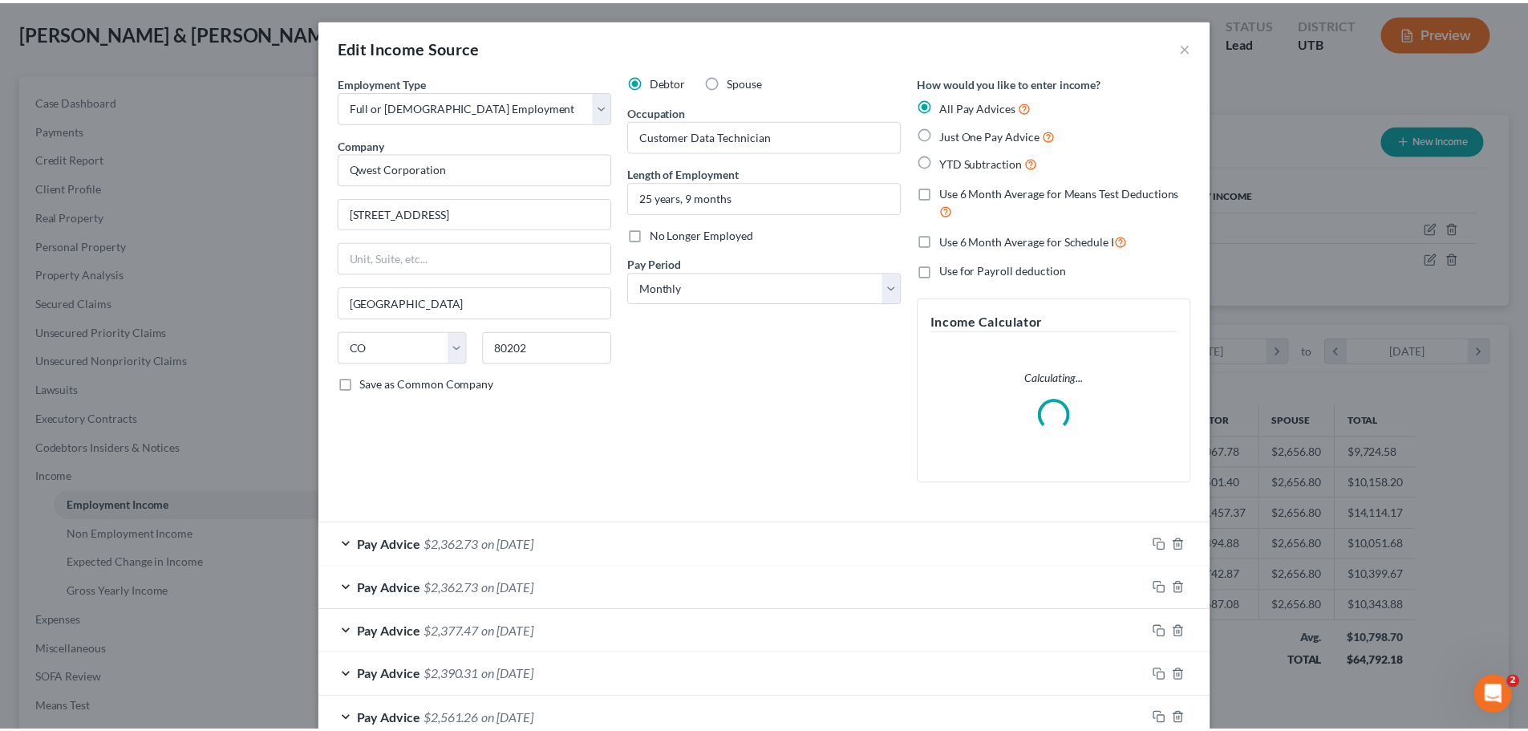
scroll to position [302, 636]
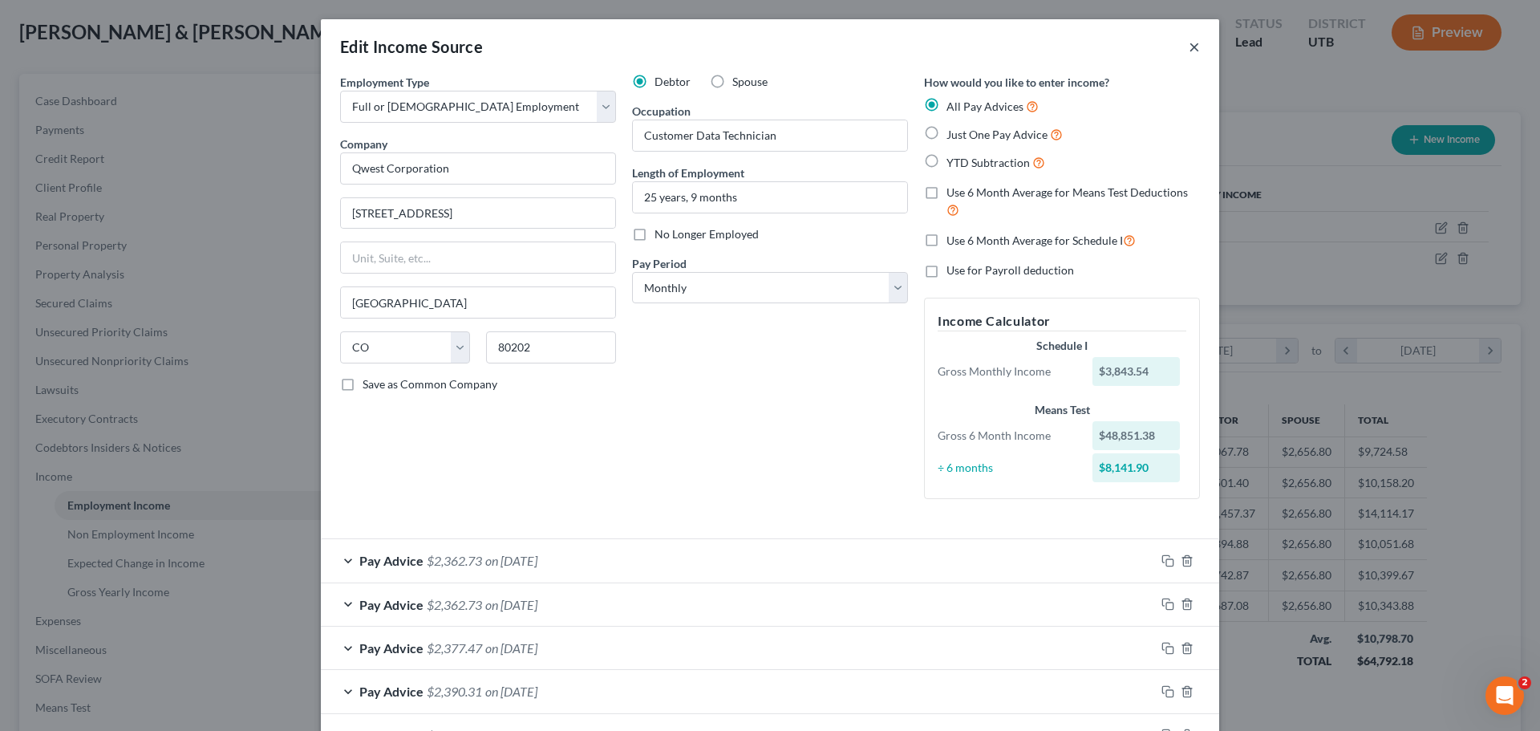
click at [1189, 48] on button "×" at bounding box center [1194, 46] width 11 height 19
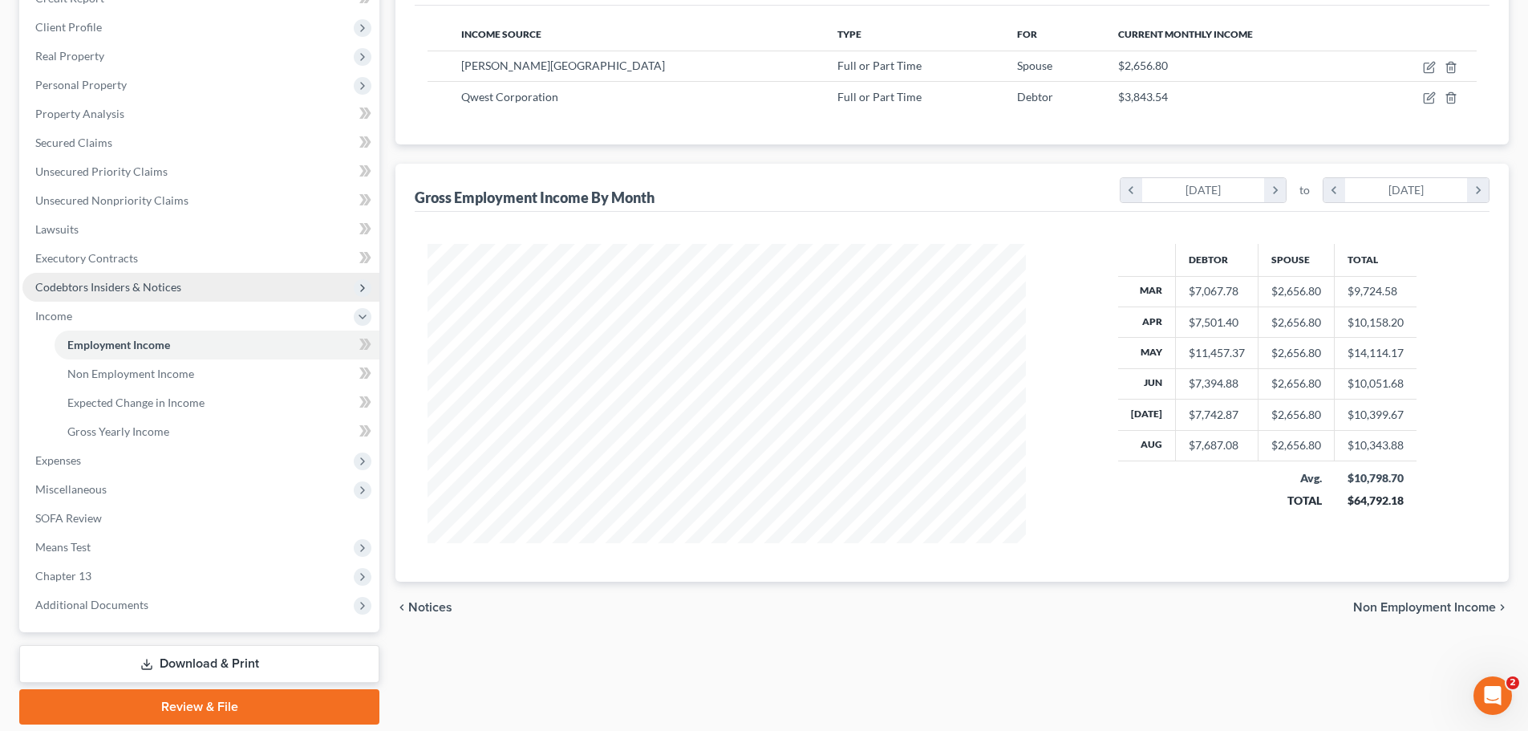
scroll to position [295, 0]
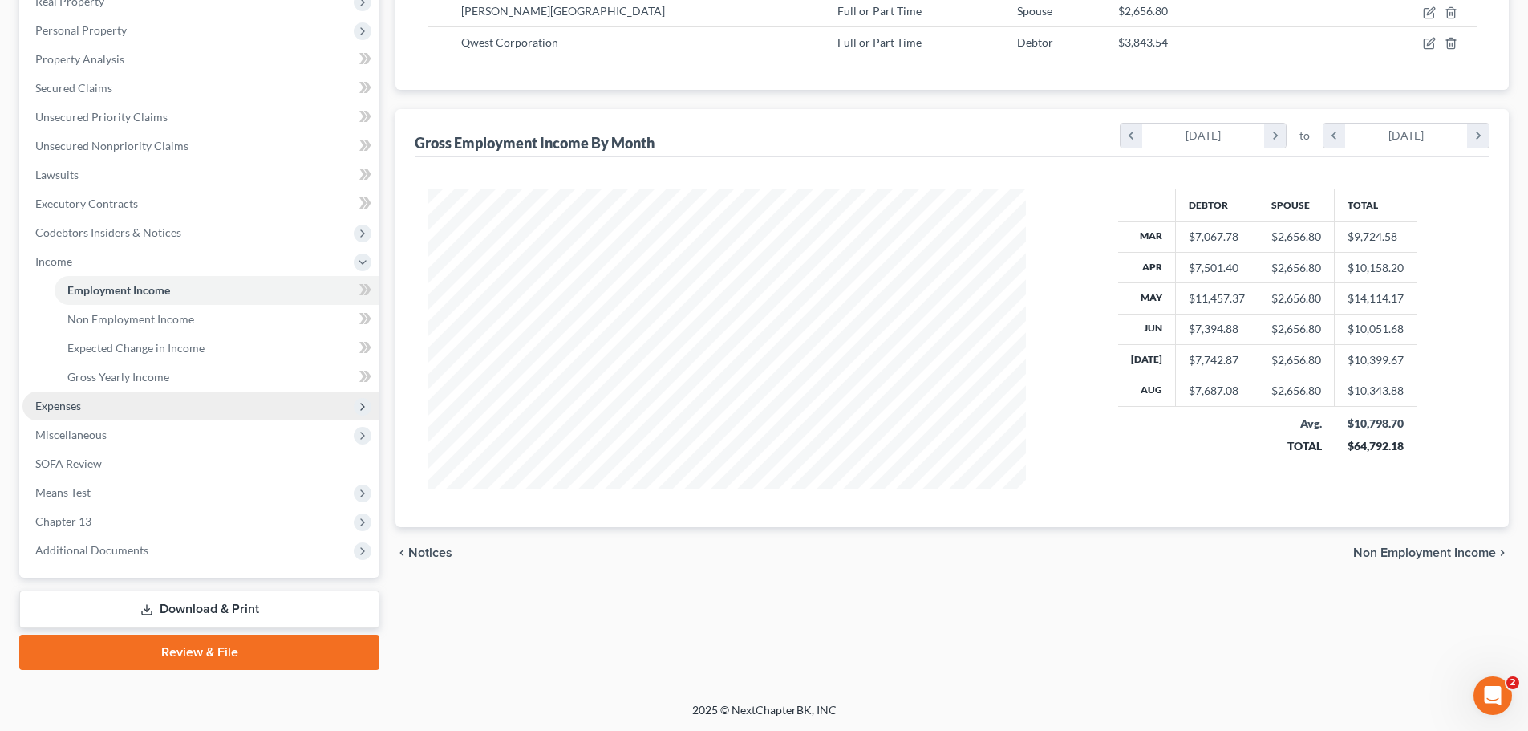
click at [98, 405] on span "Expenses" at bounding box center [200, 405] width 357 height 29
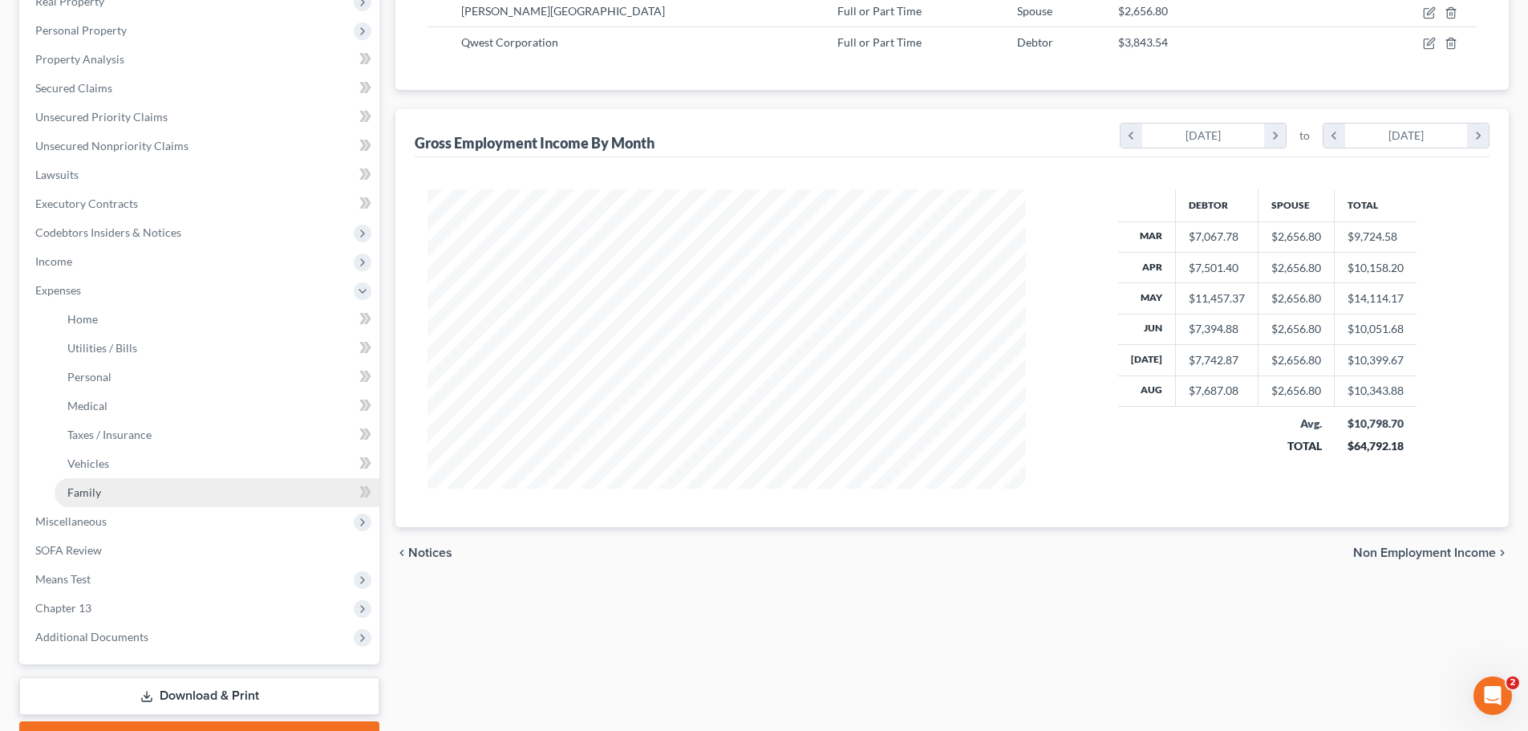
click at [86, 493] on span "Family" at bounding box center [84, 492] width 34 height 14
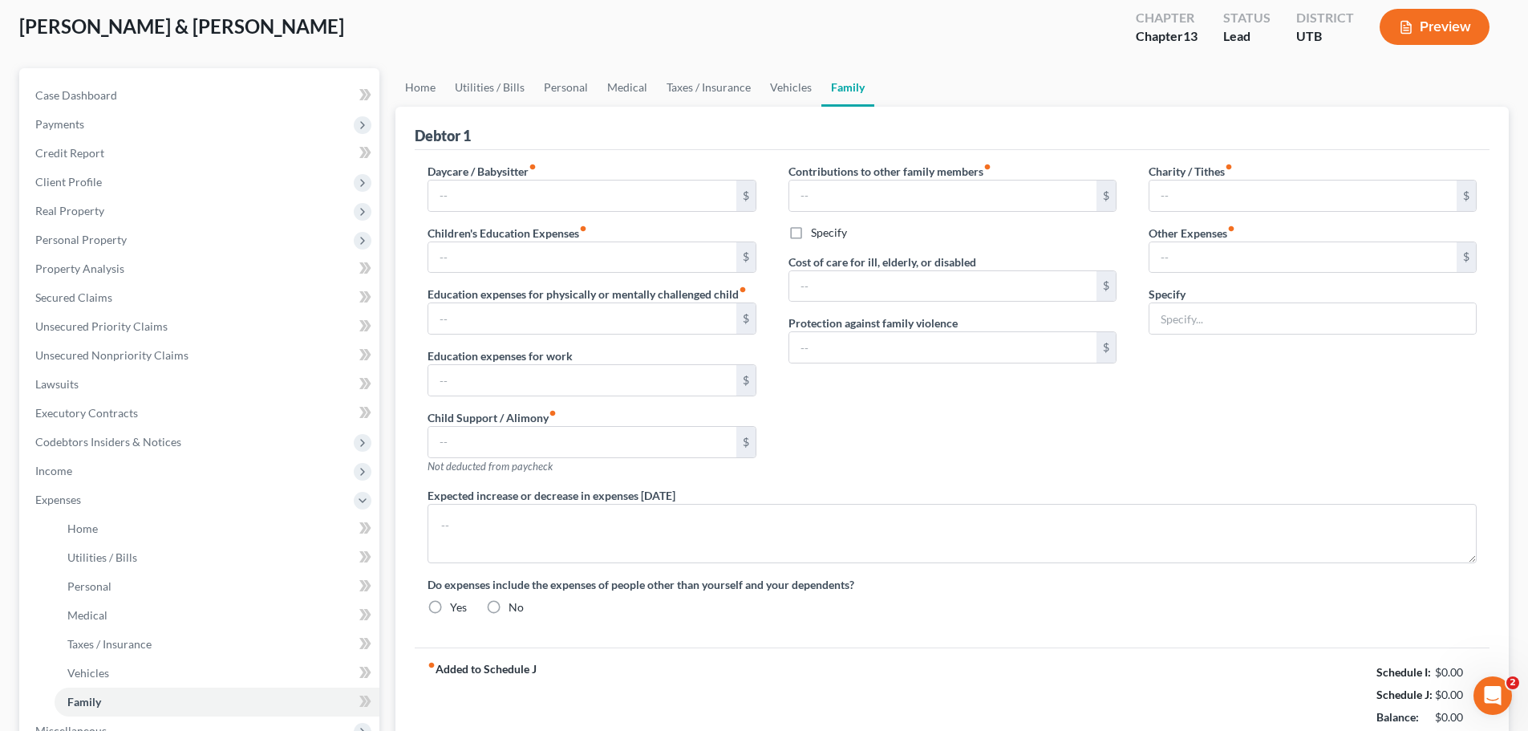
type input "0.00"
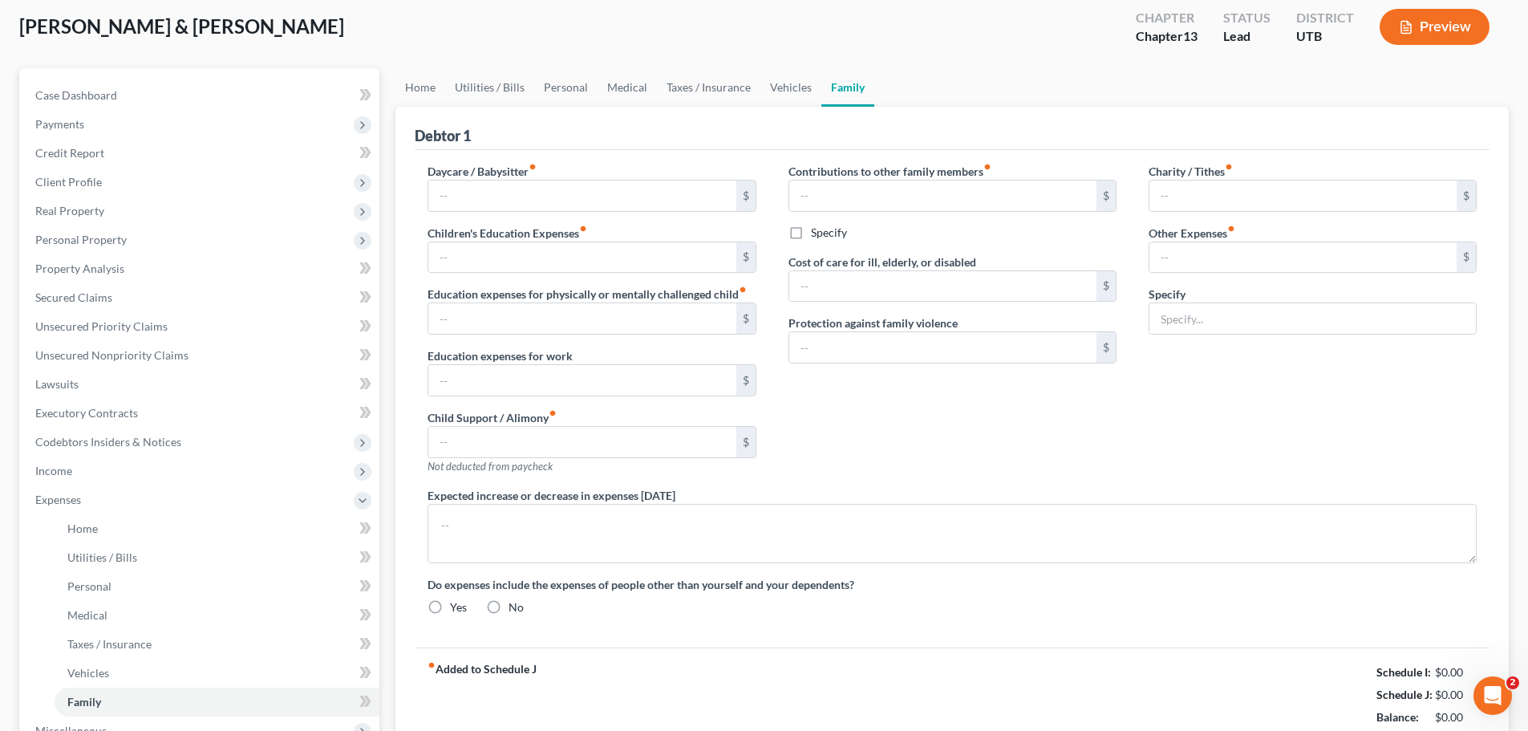
type input "0.00"
type input "100.00"
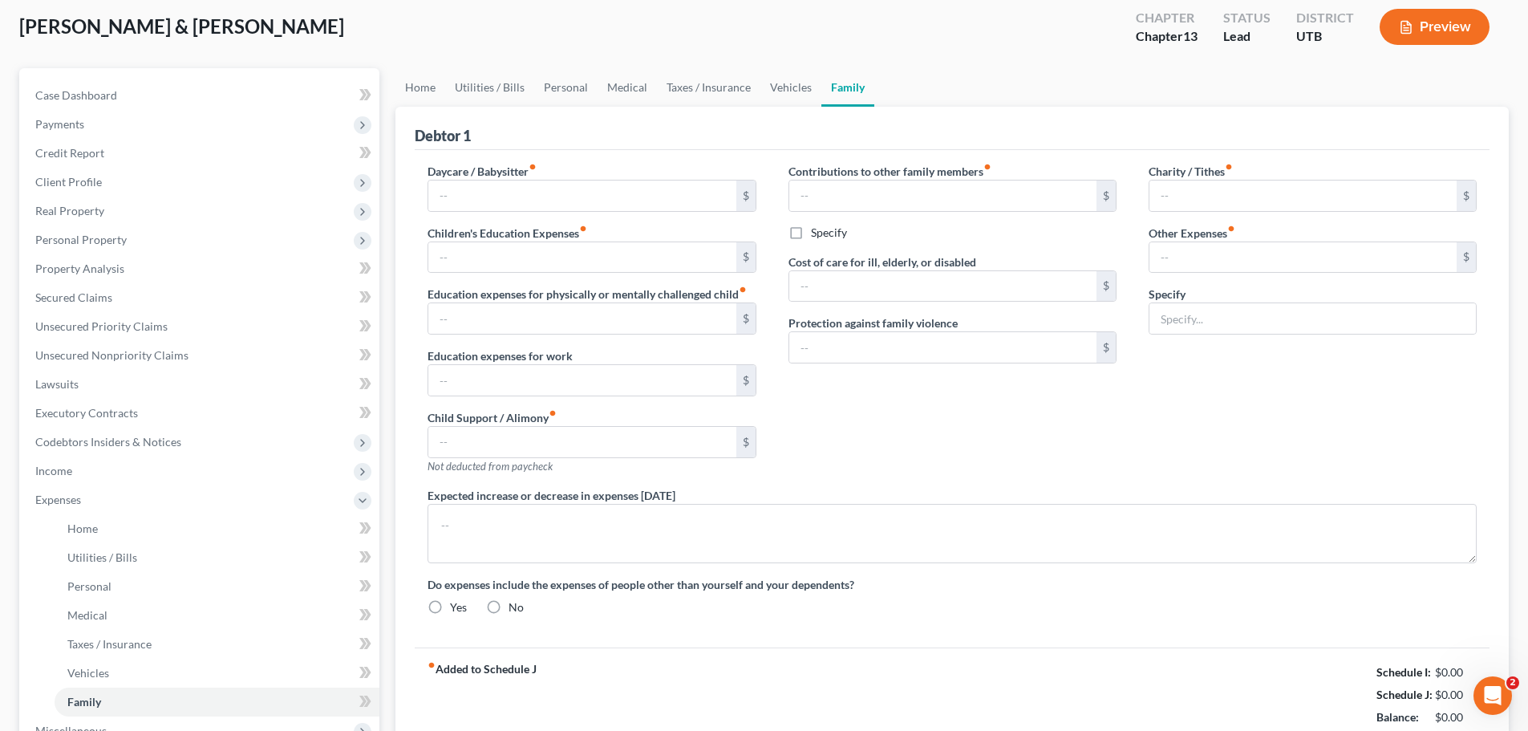
type input "Pet Expenses"
radio input "true"
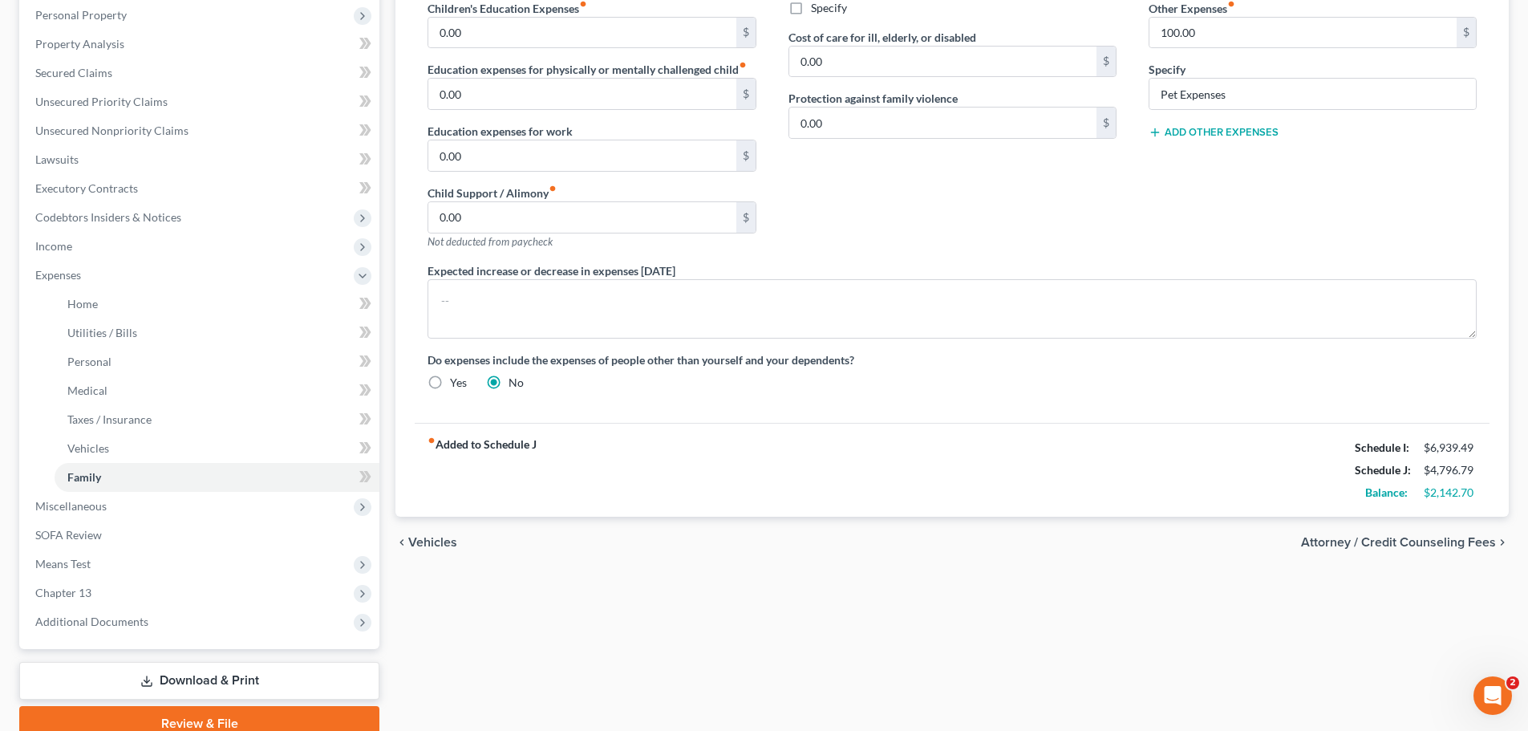
scroll to position [382, 0]
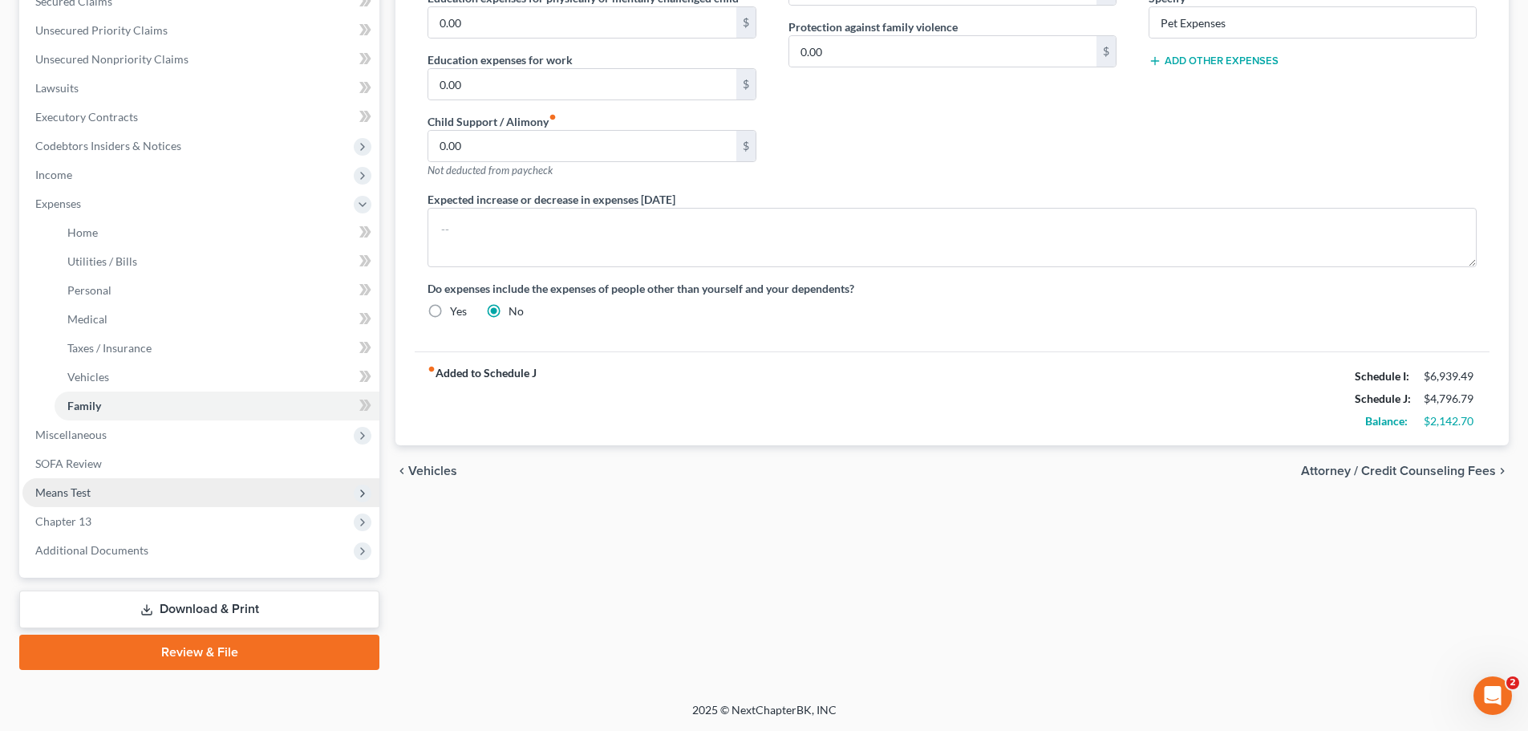
click at [105, 493] on span "Means Test" at bounding box center [200, 492] width 357 height 29
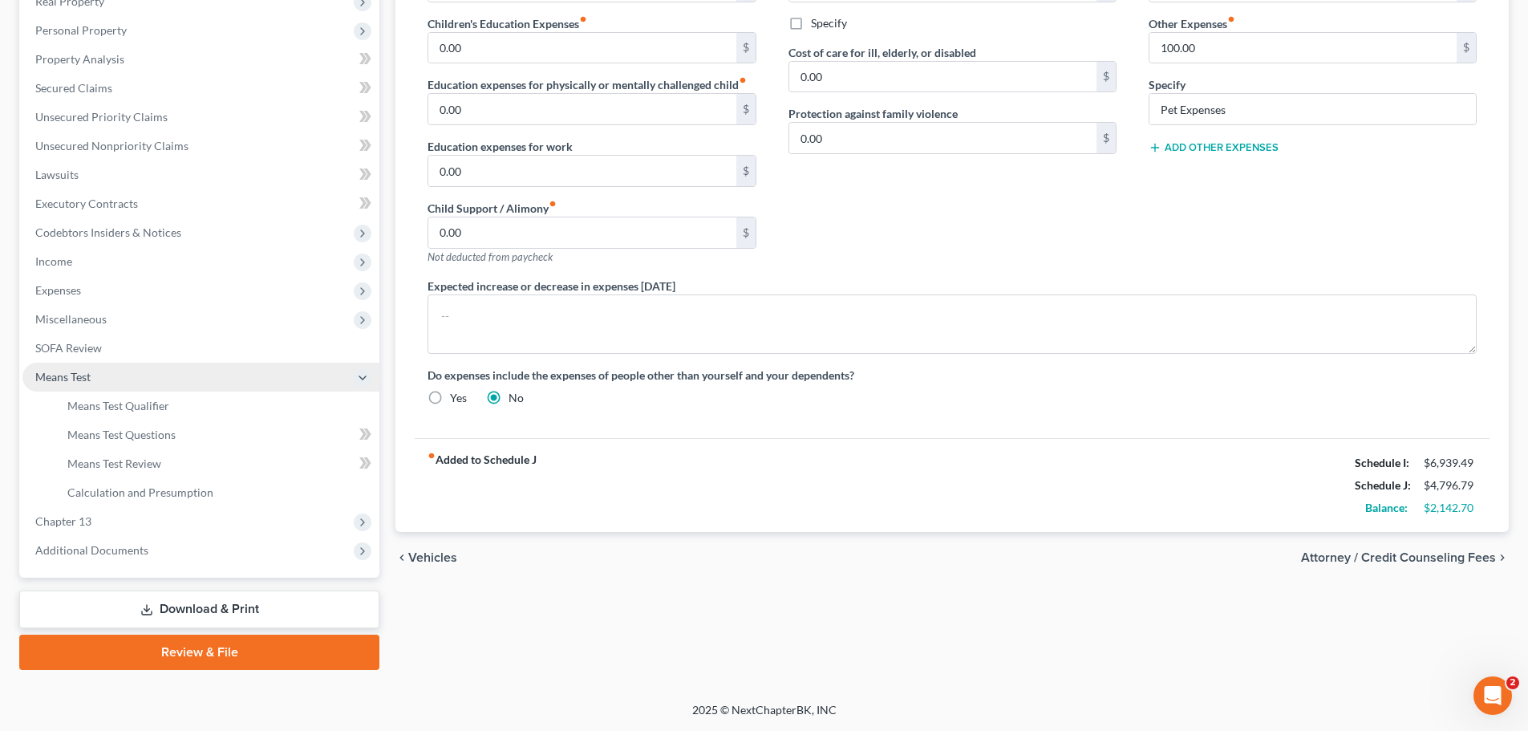
scroll to position [295, 0]
click at [148, 399] on span "Means Test Qualifier" at bounding box center [118, 406] width 102 height 14
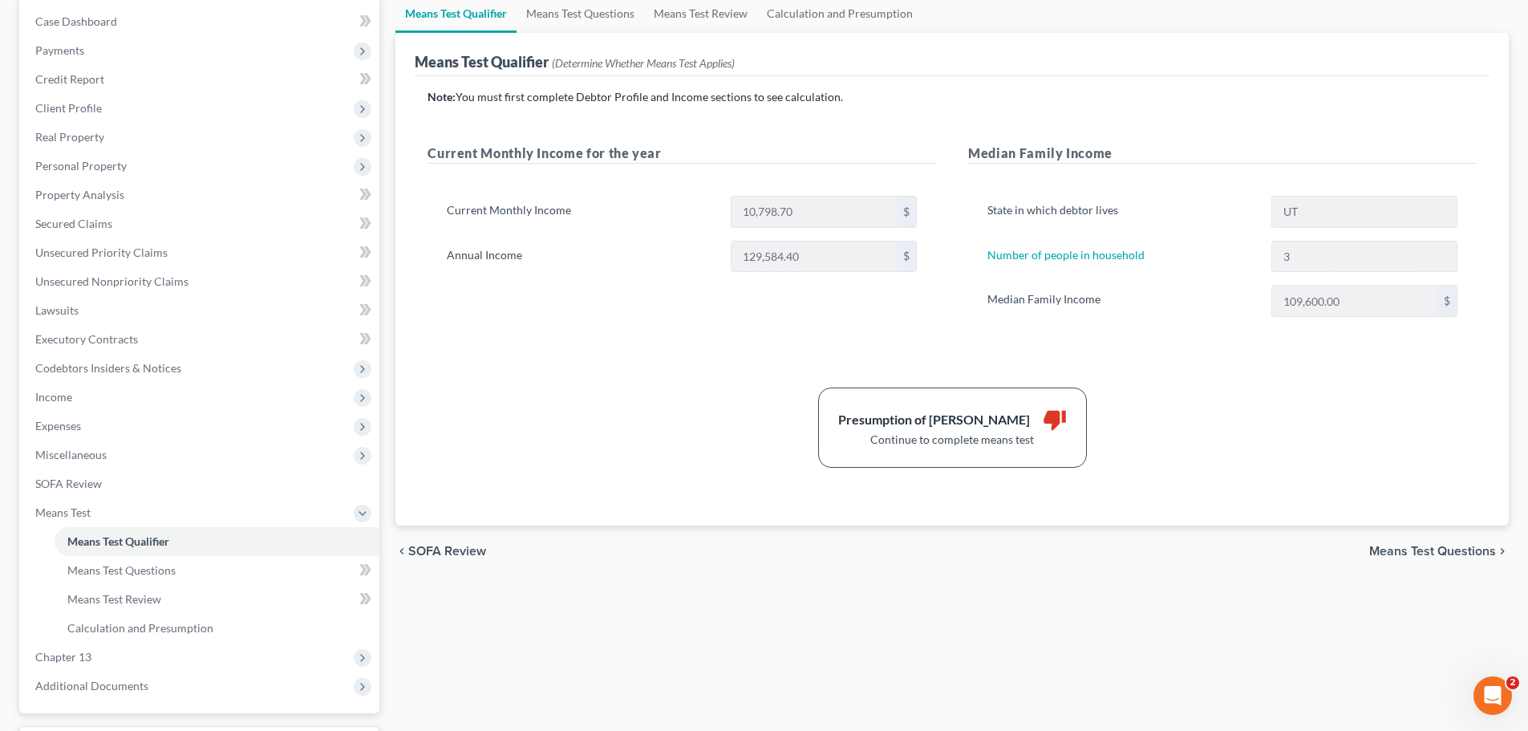
scroll to position [160, 0]
click at [157, 623] on span "Calculation and Presumption" at bounding box center [140, 627] width 146 height 14
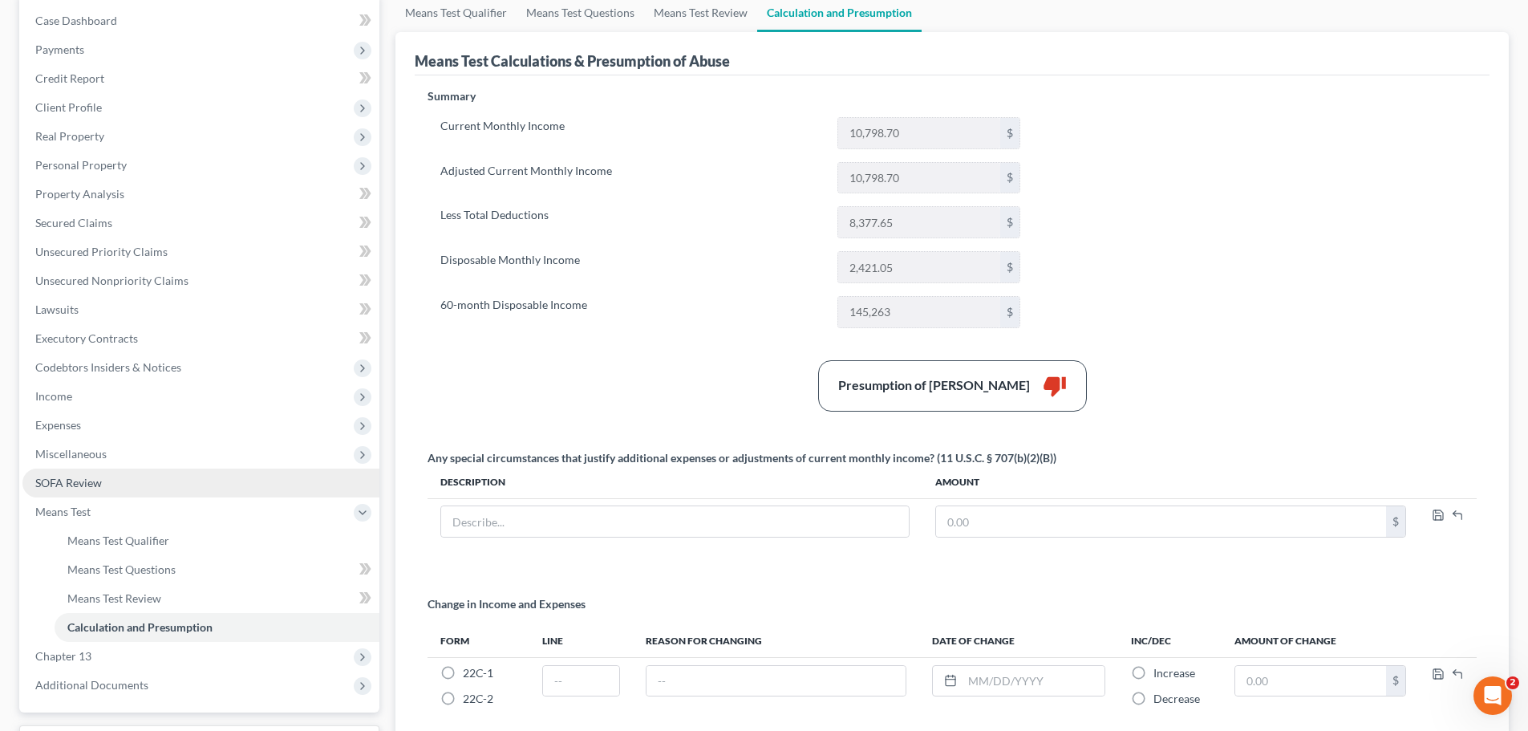
scroll to position [241, 0]
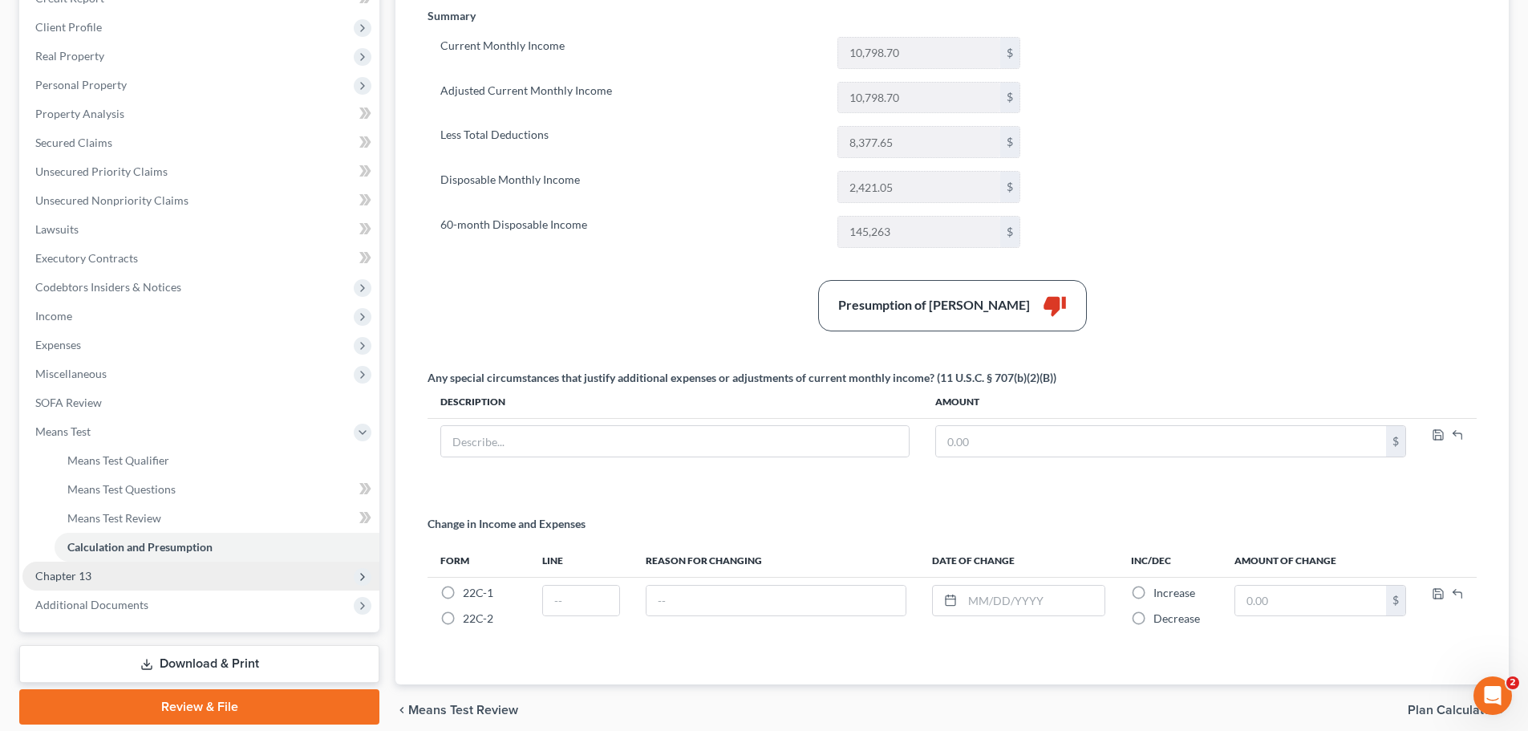
click at [90, 578] on span "Chapter 13" at bounding box center [63, 576] width 56 height 14
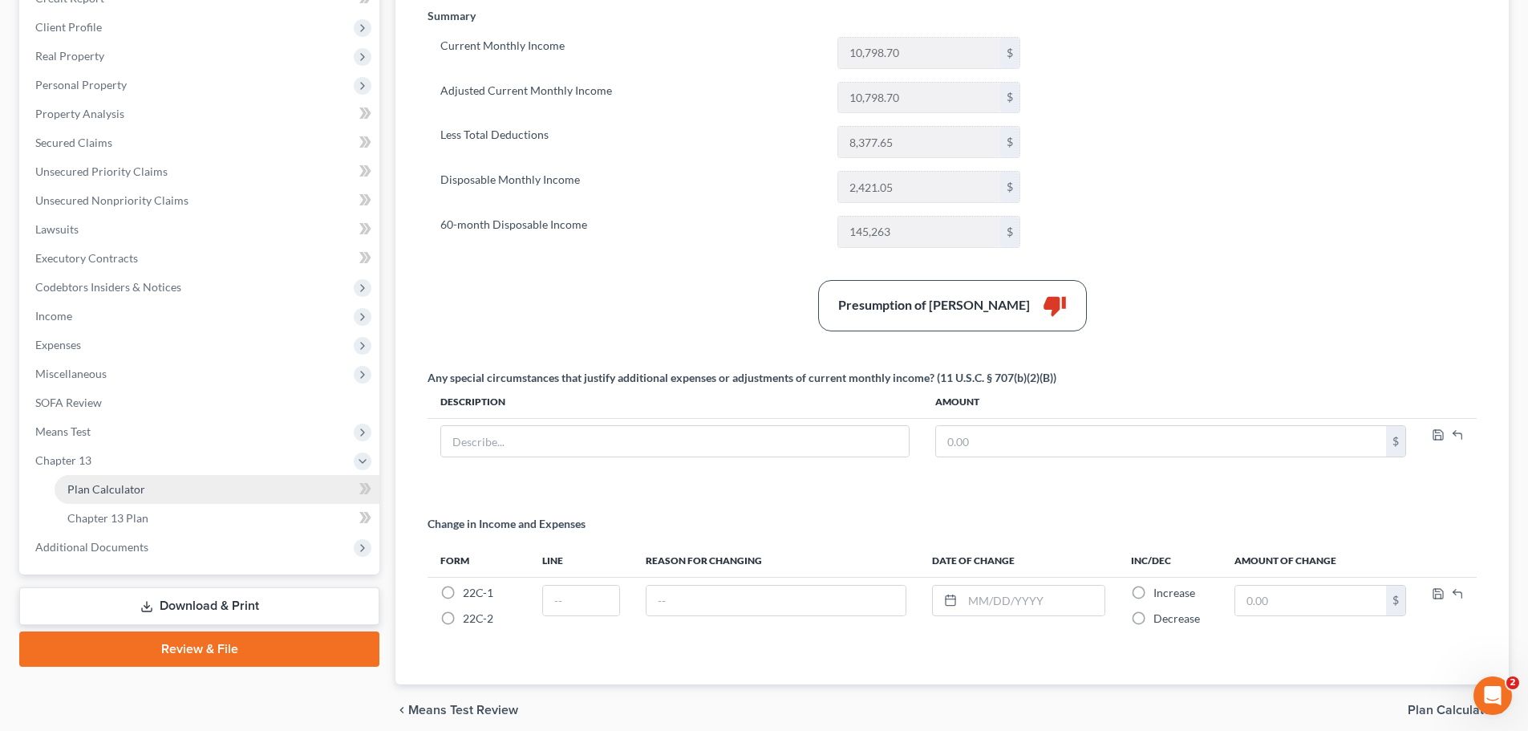
click at [183, 497] on link "Plan Calculator" at bounding box center [217, 489] width 325 height 29
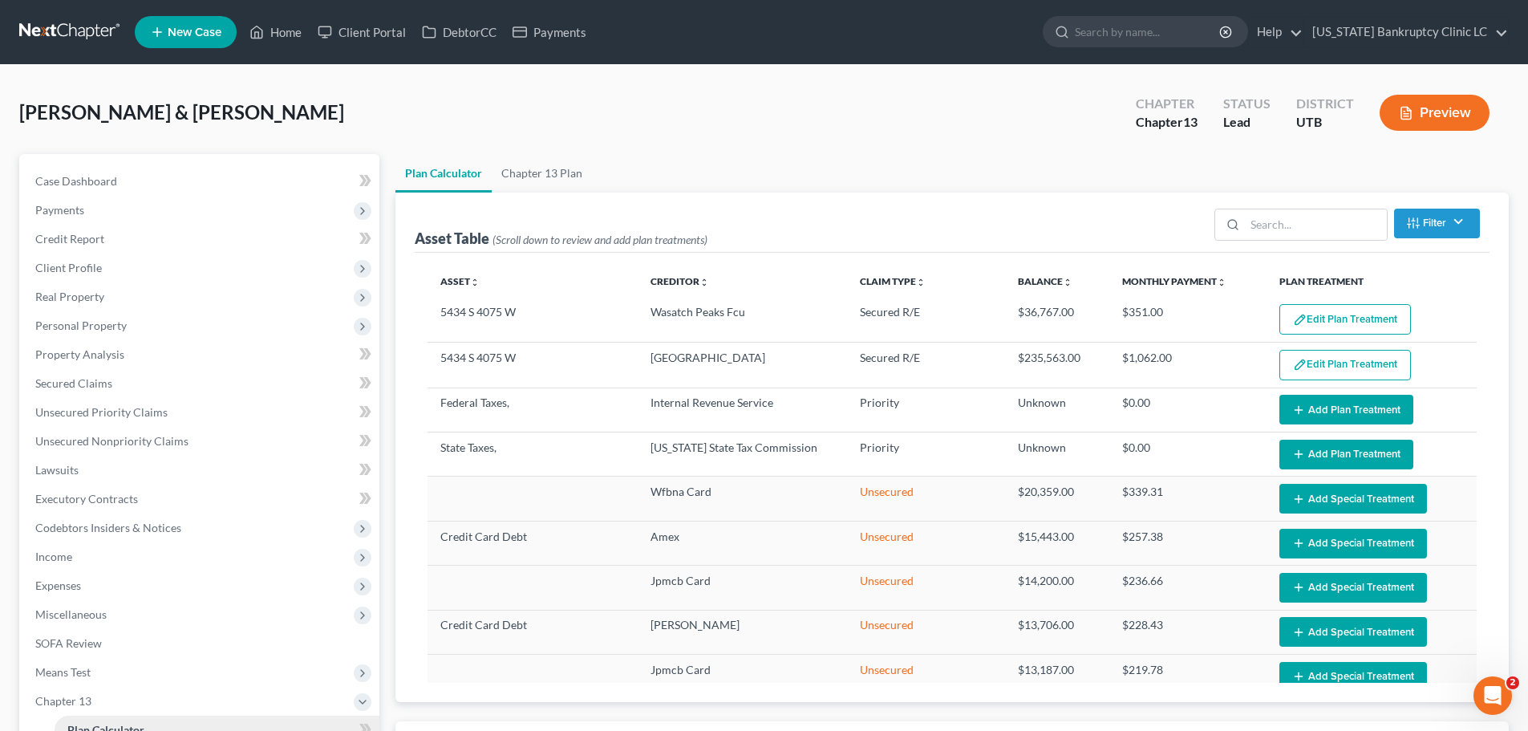
select select "59"
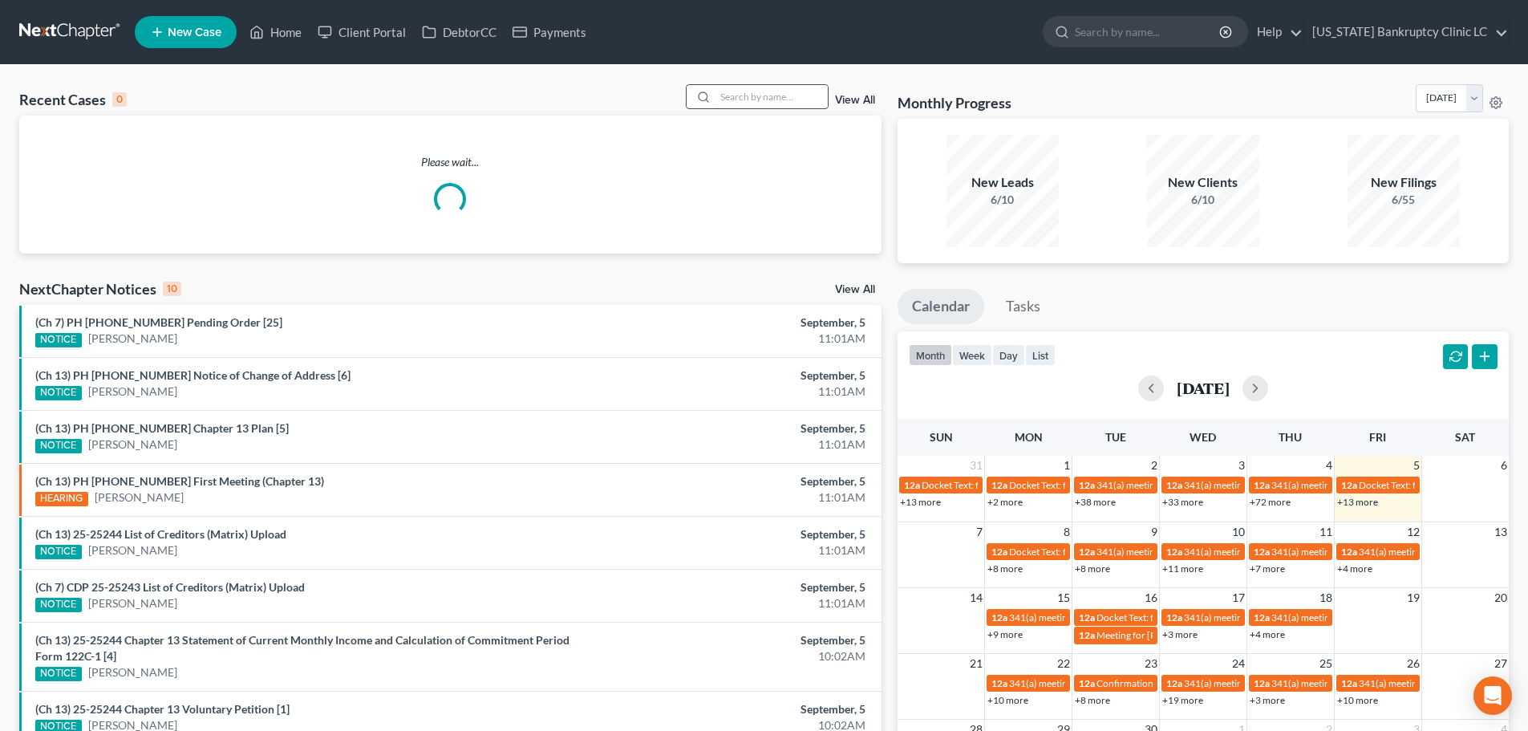
click at [742, 98] on input "search" at bounding box center [772, 96] width 112 height 23
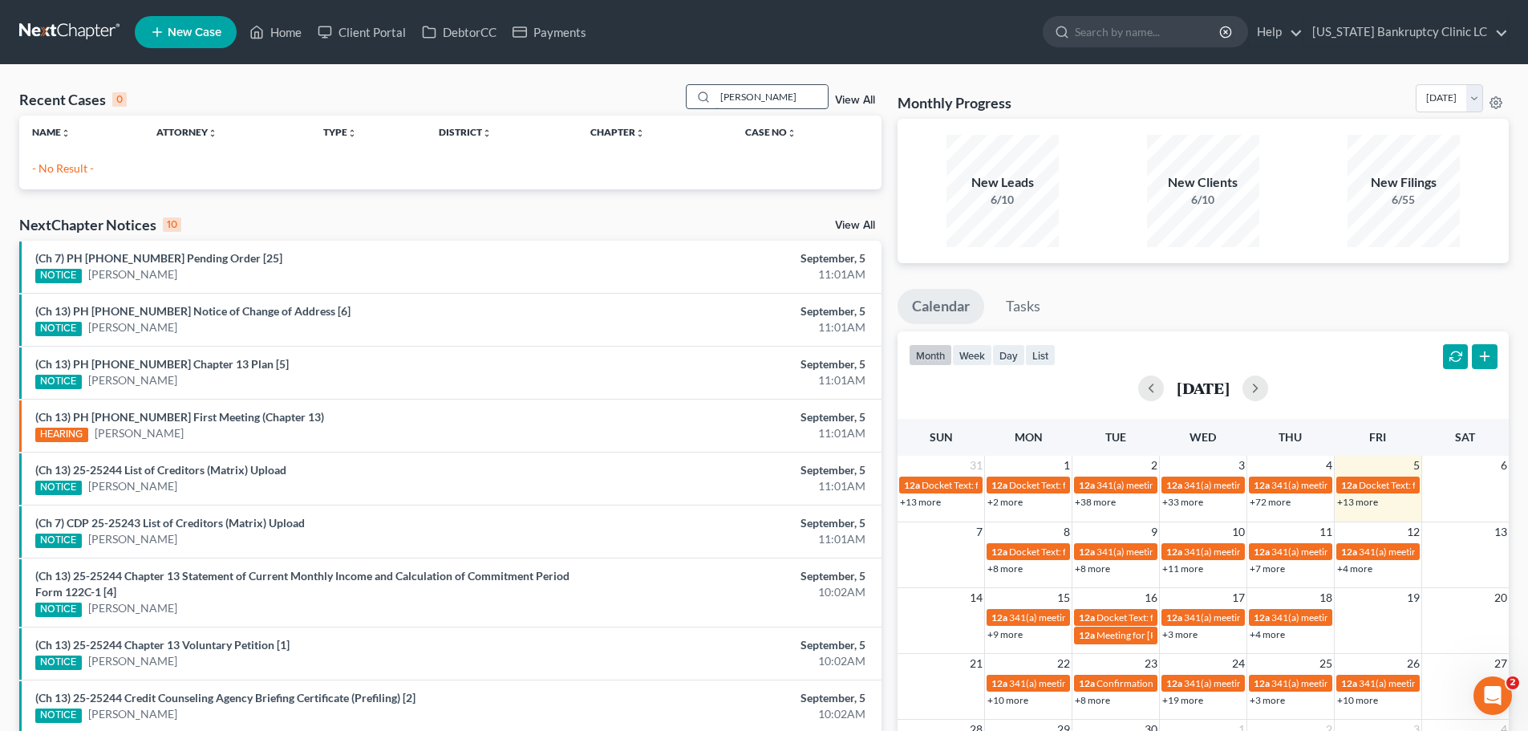
type input "rendon"
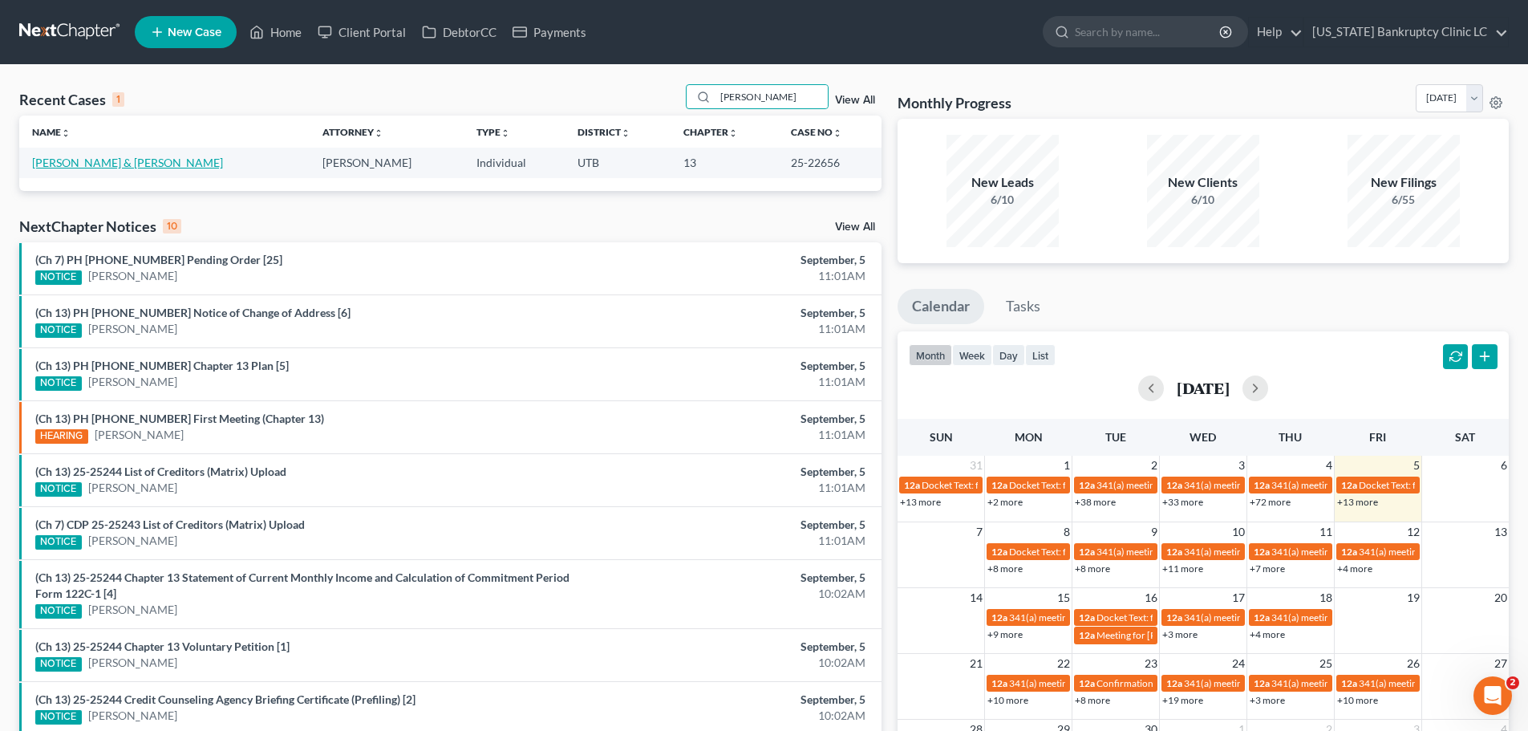
click at [63, 166] on link "Rendon, Brandon & Aguirre, Paige" at bounding box center [127, 163] width 191 height 14
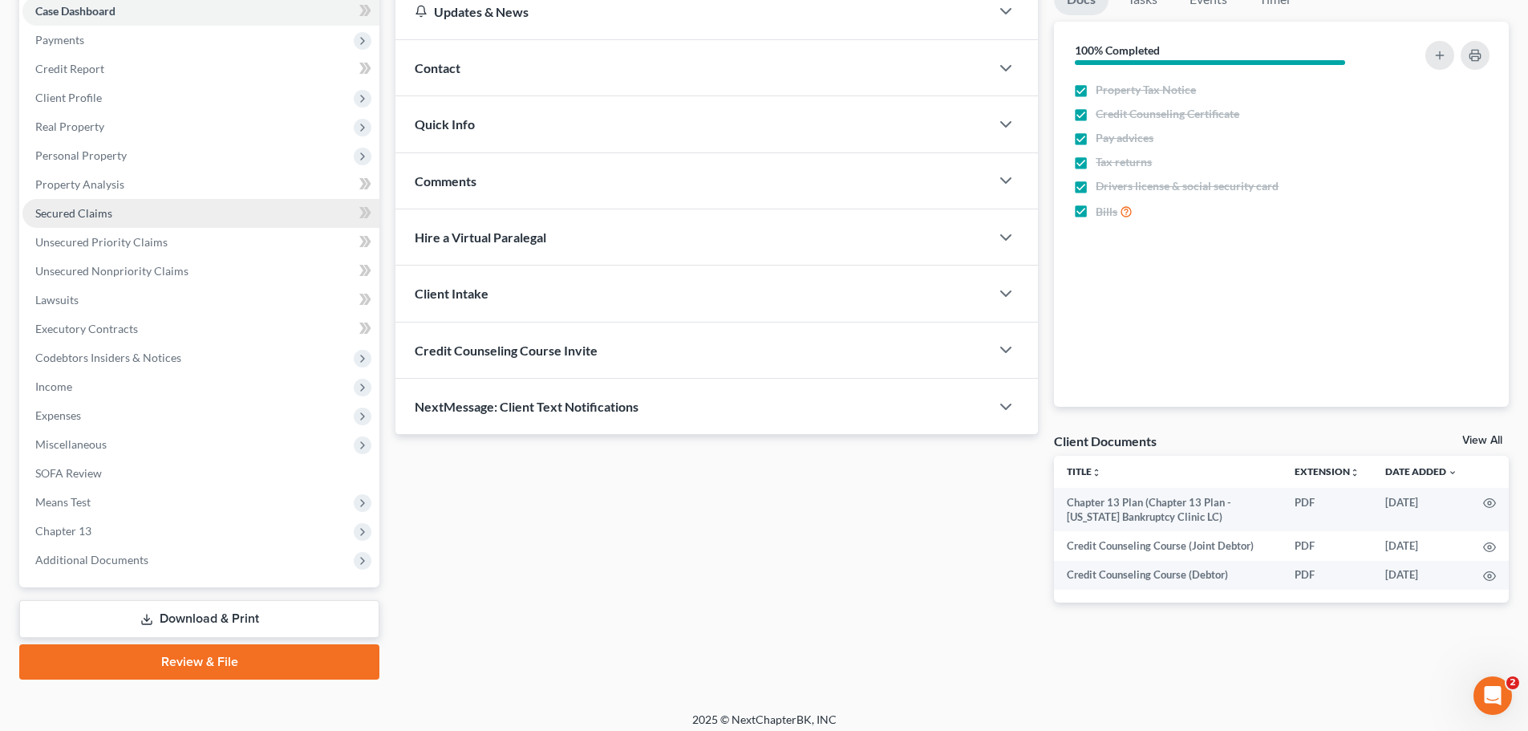
scroll to position [180, 0]
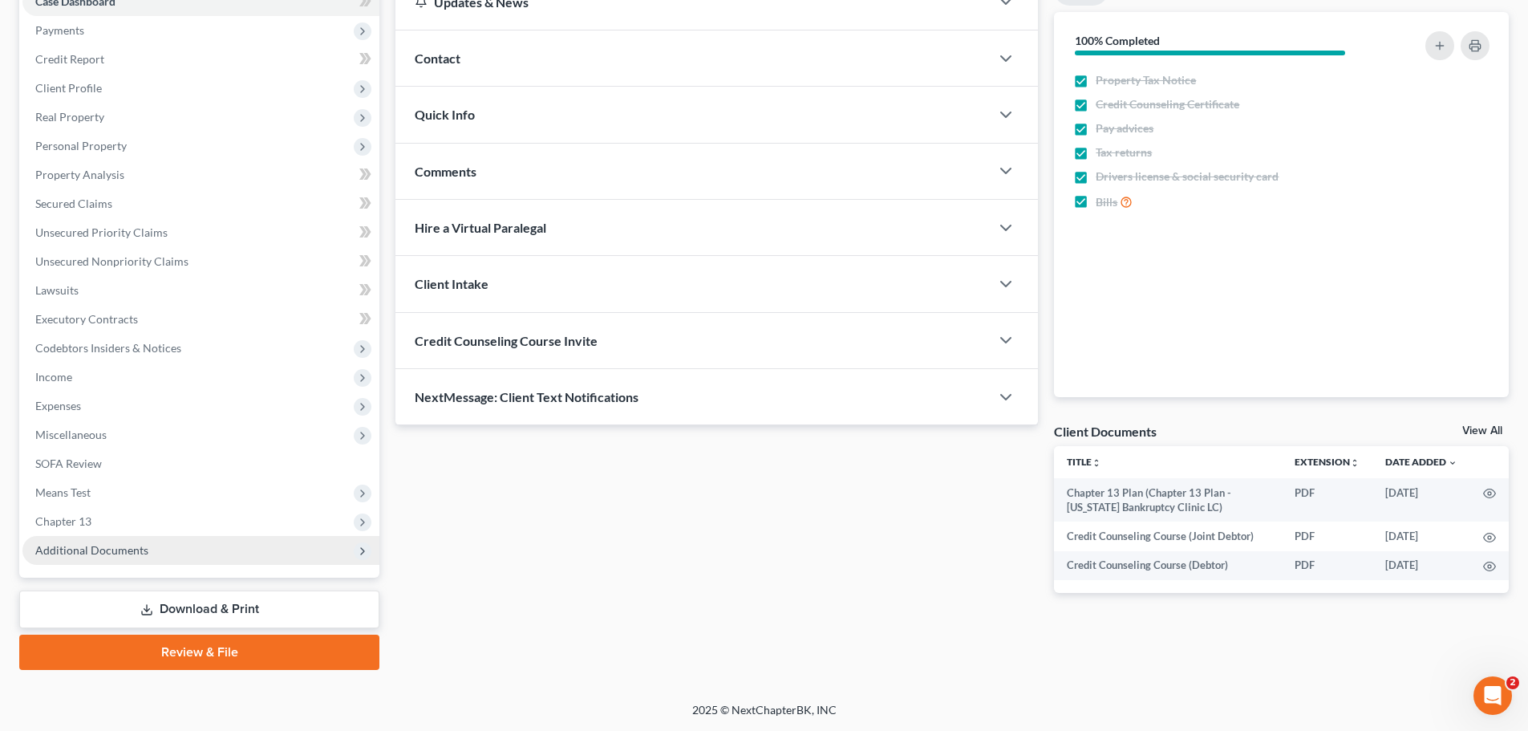
click at [138, 552] on span "Additional Documents" at bounding box center [91, 550] width 113 height 14
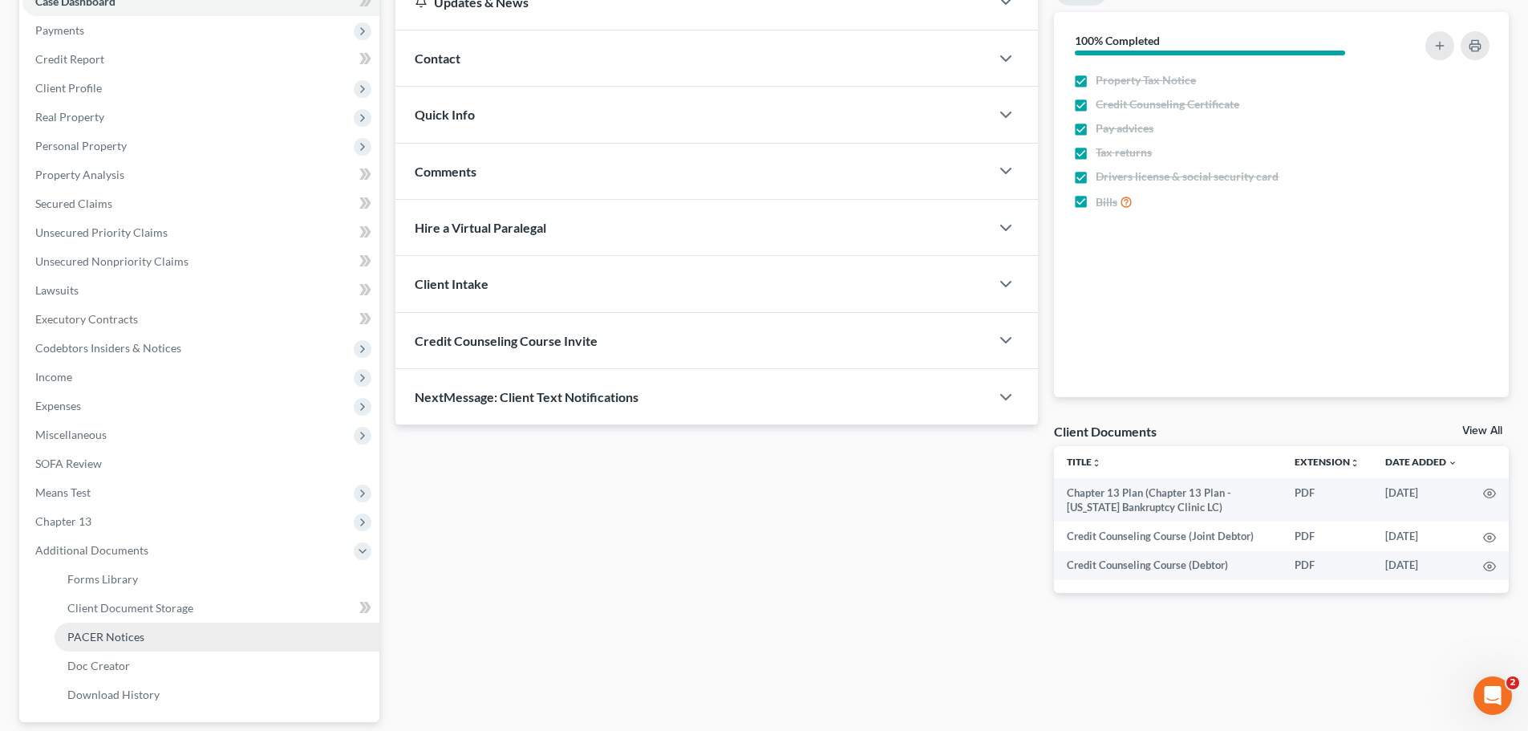
click at [128, 639] on span "PACER Notices" at bounding box center [105, 637] width 77 height 14
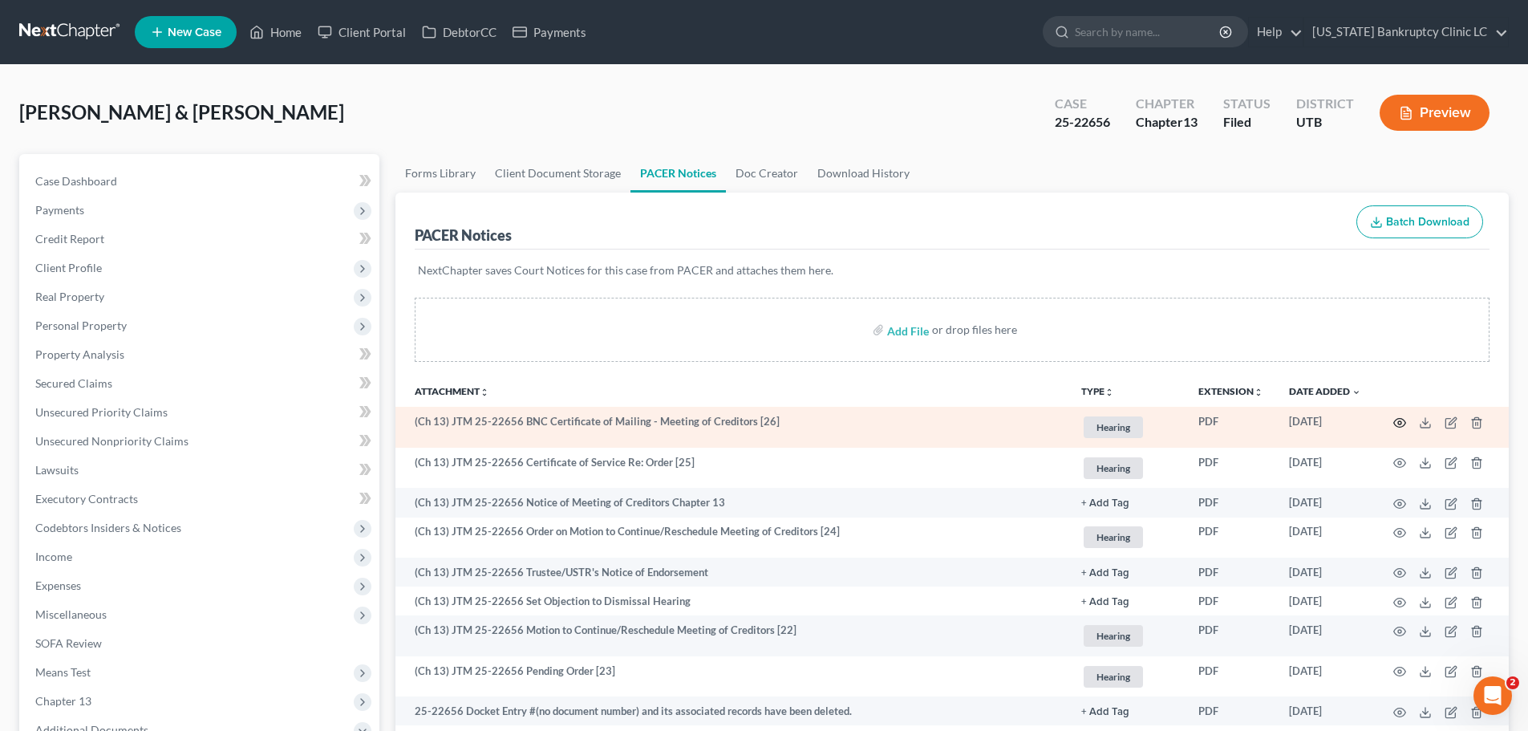
click at [1397, 421] on icon "button" at bounding box center [1399, 422] width 13 height 13
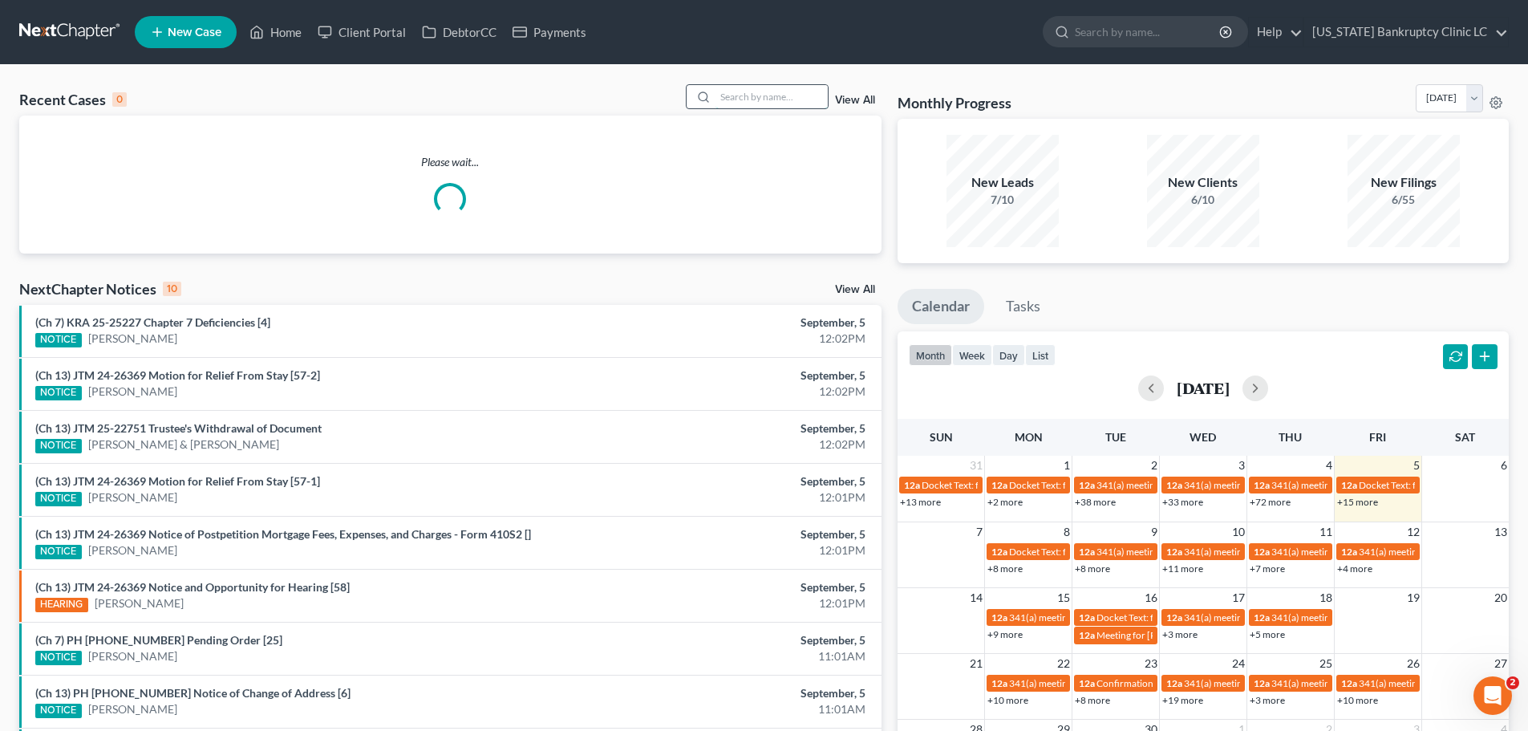
click at [741, 95] on input "search" at bounding box center [772, 96] width 112 height 23
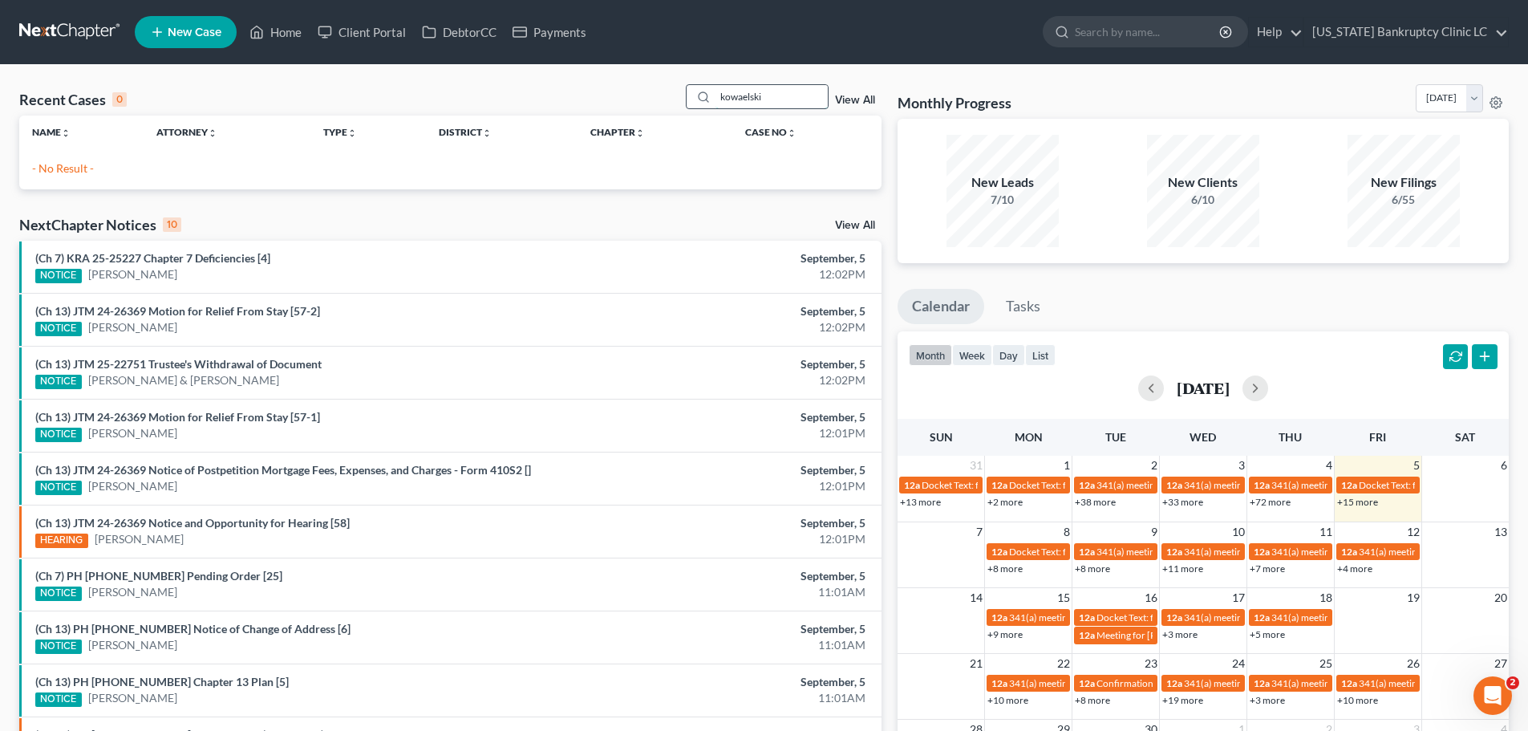
click at [784, 94] on input "kowaelski" at bounding box center [772, 96] width 112 height 23
click at [784, 94] on input "kowaleski" at bounding box center [772, 96] width 112 height 23
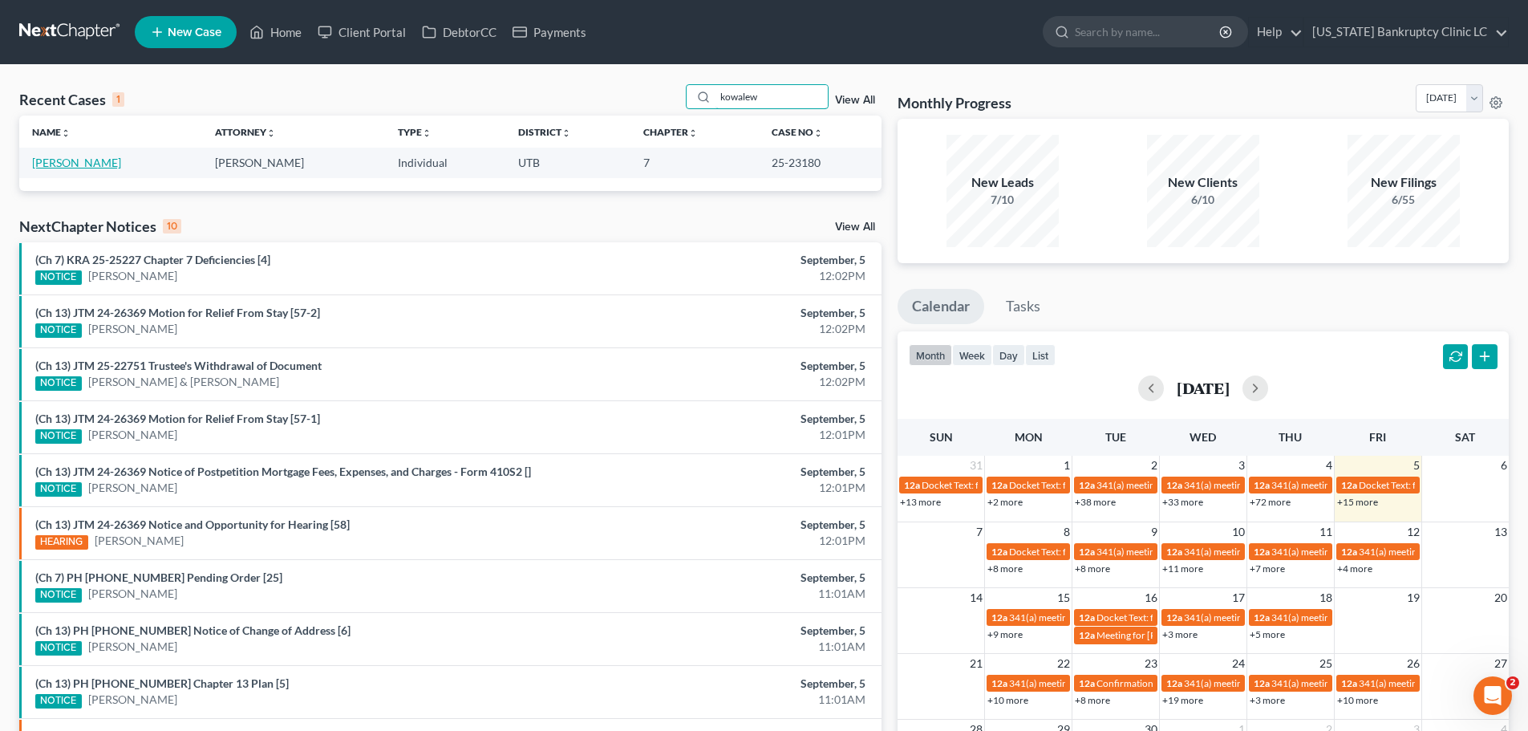
type input "kowalew"
click at [99, 164] on link "[PERSON_NAME]" at bounding box center [76, 163] width 89 height 14
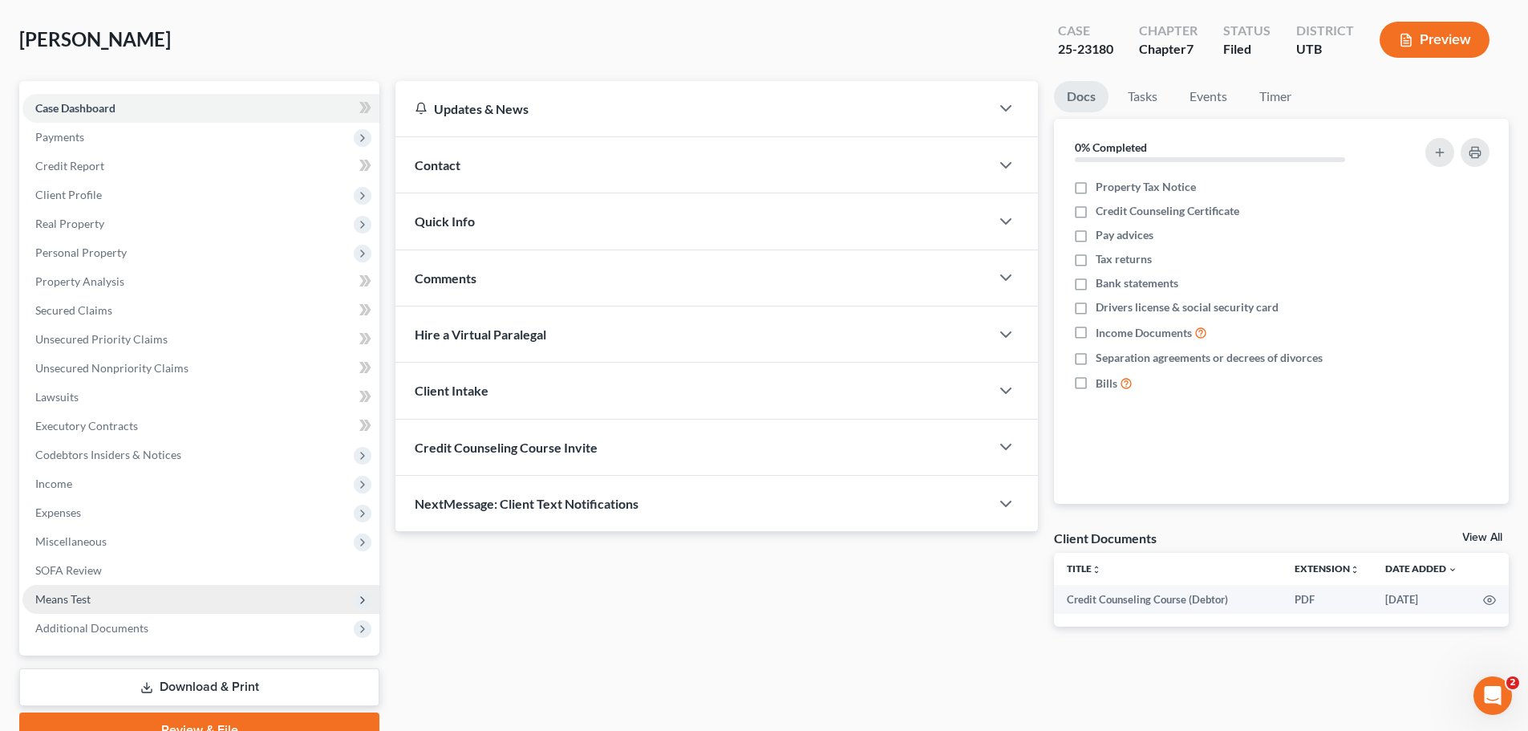
scroll to position [151, 0]
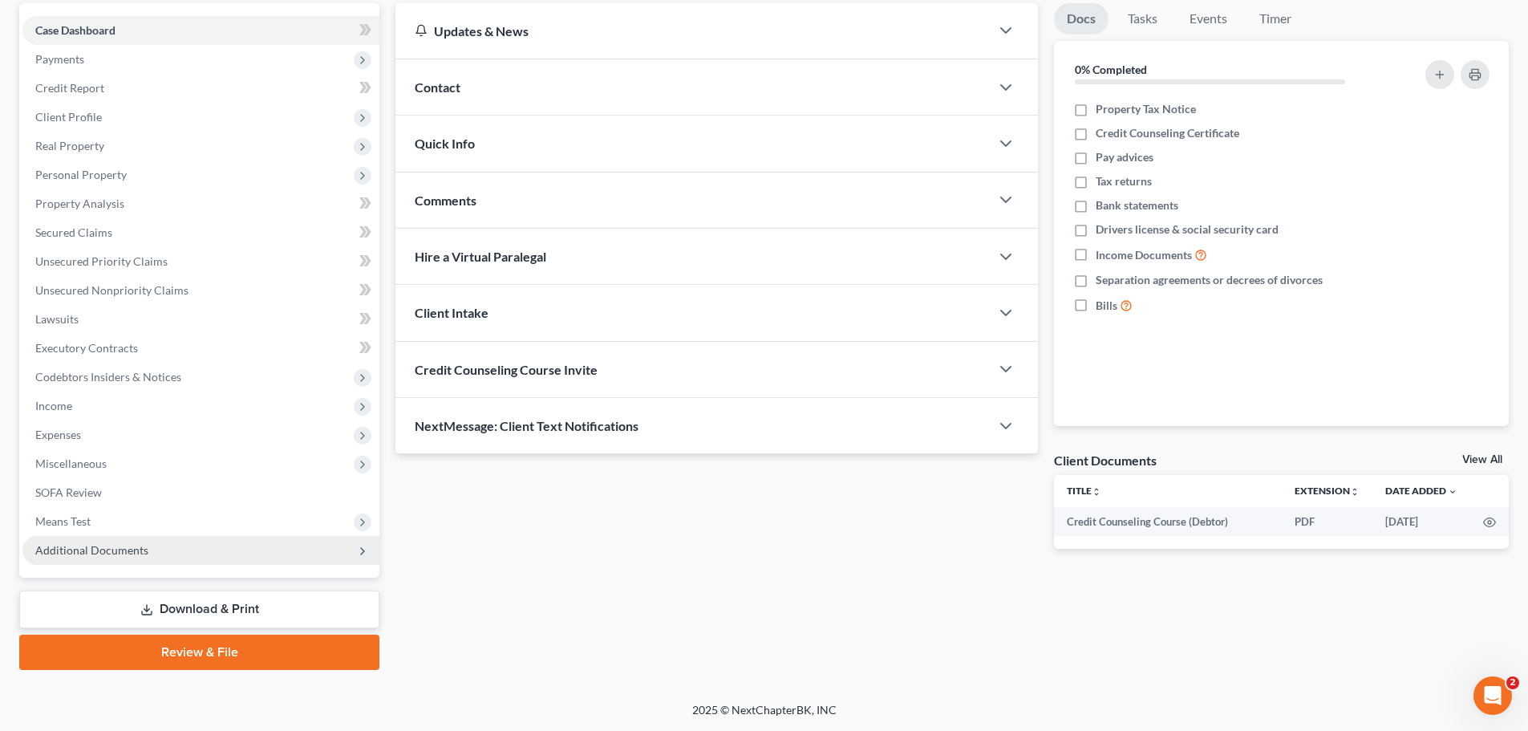
click at [130, 548] on span "Additional Documents" at bounding box center [91, 550] width 113 height 14
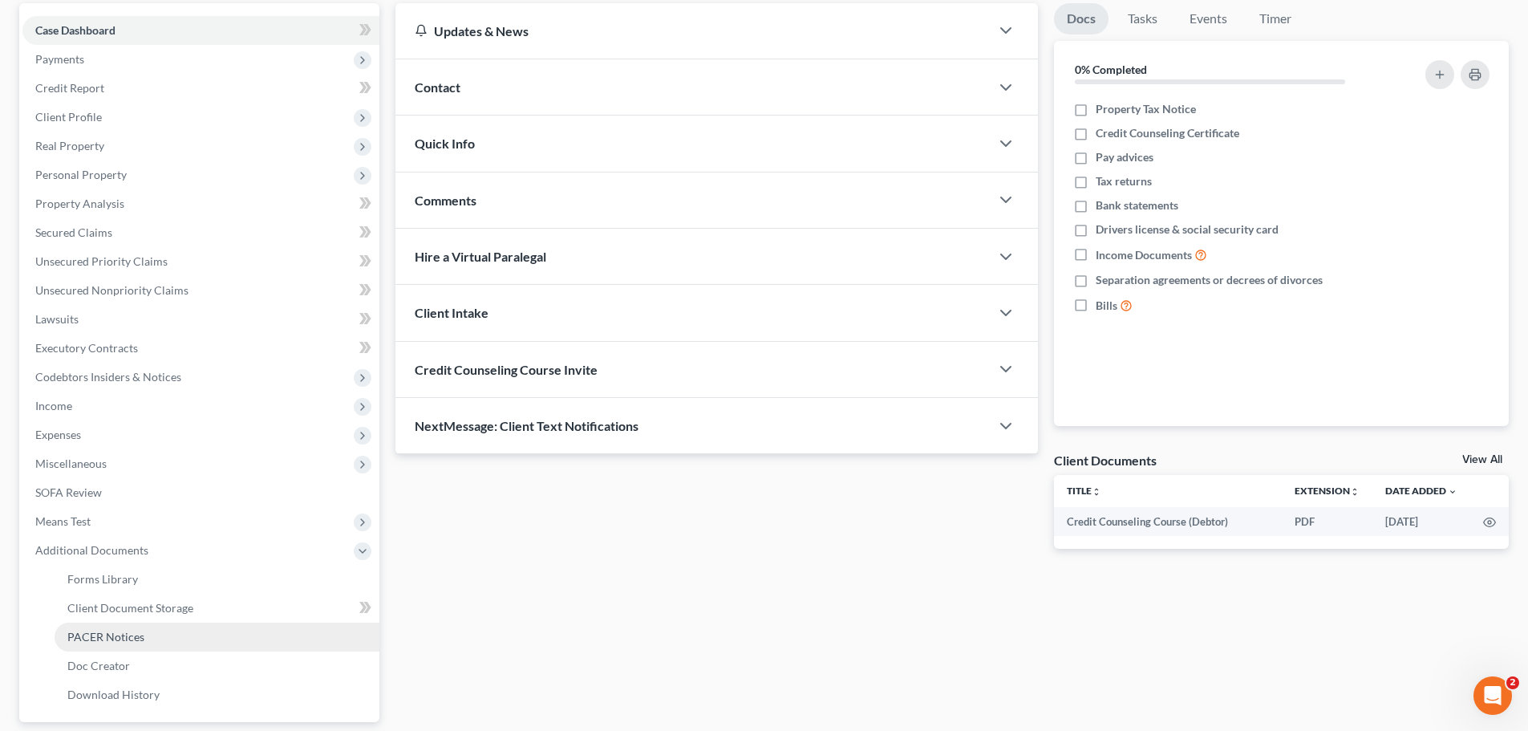
click at [149, 633] on link "PACER Notices" at bounding box center [217, 637] width 325 height 29
